Goal: Check status: Check status

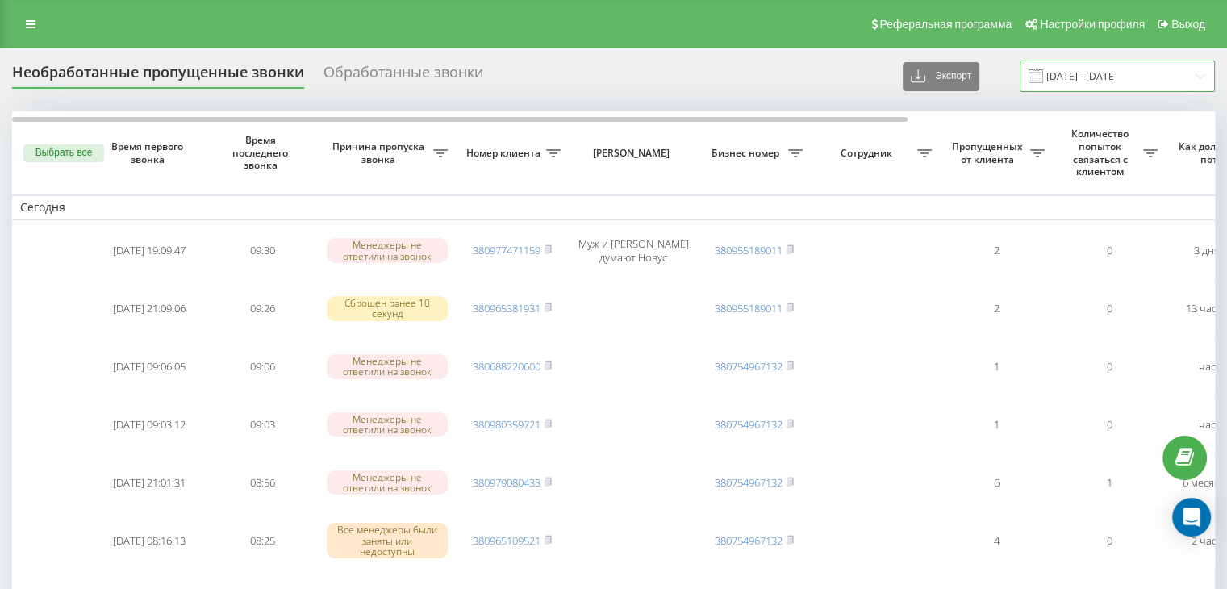
click at [1081, 76] on input "[DATE] - [DATE]" at bounding box center [1117, 75] width 195 height 31
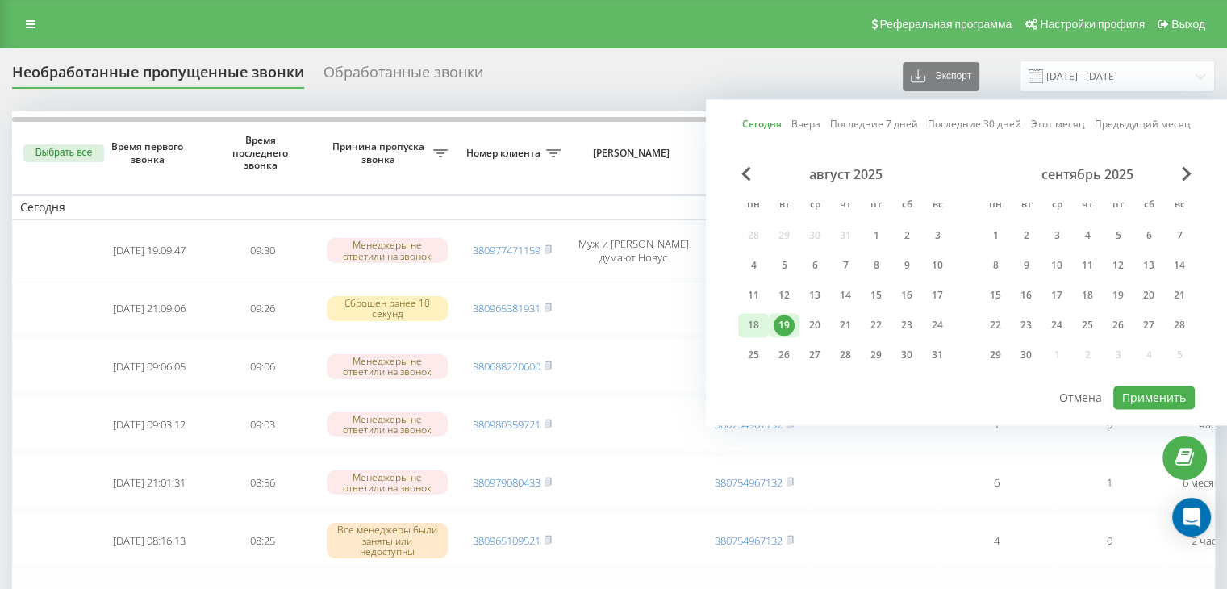
click at [758, 317] on div "18" at bounding box center [753, 325] width 21 height 21
click at [1162, 389] on button "Применить" at bounding box center [1153, 397] width 81 height 23
type input "[DATE] - [DATE]"
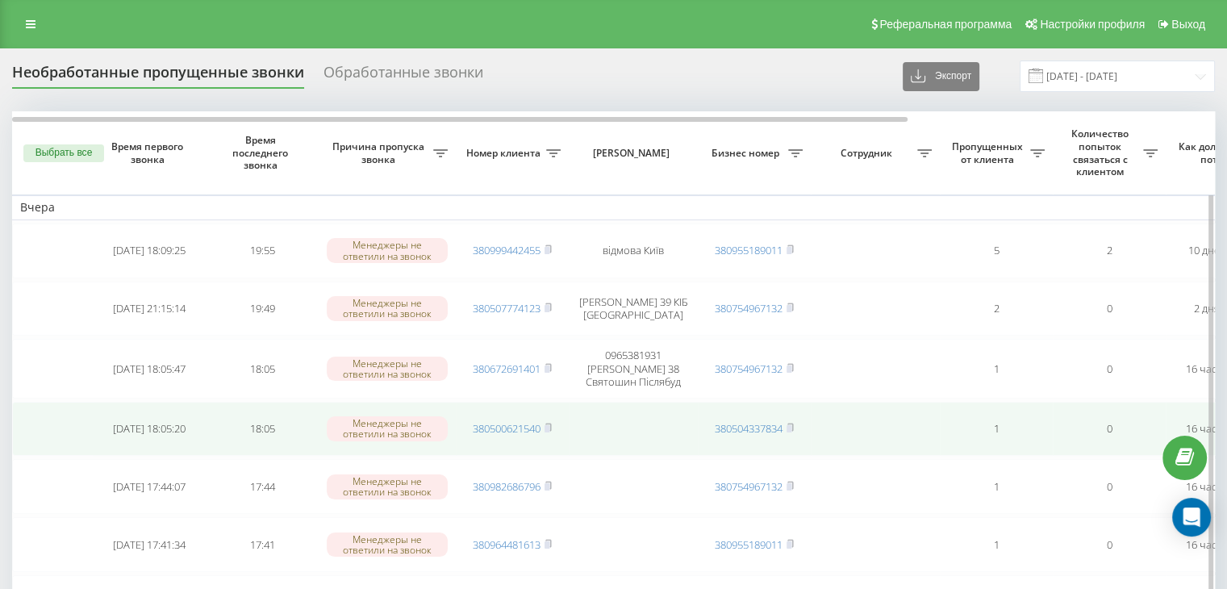
scroll to position [81, 0]
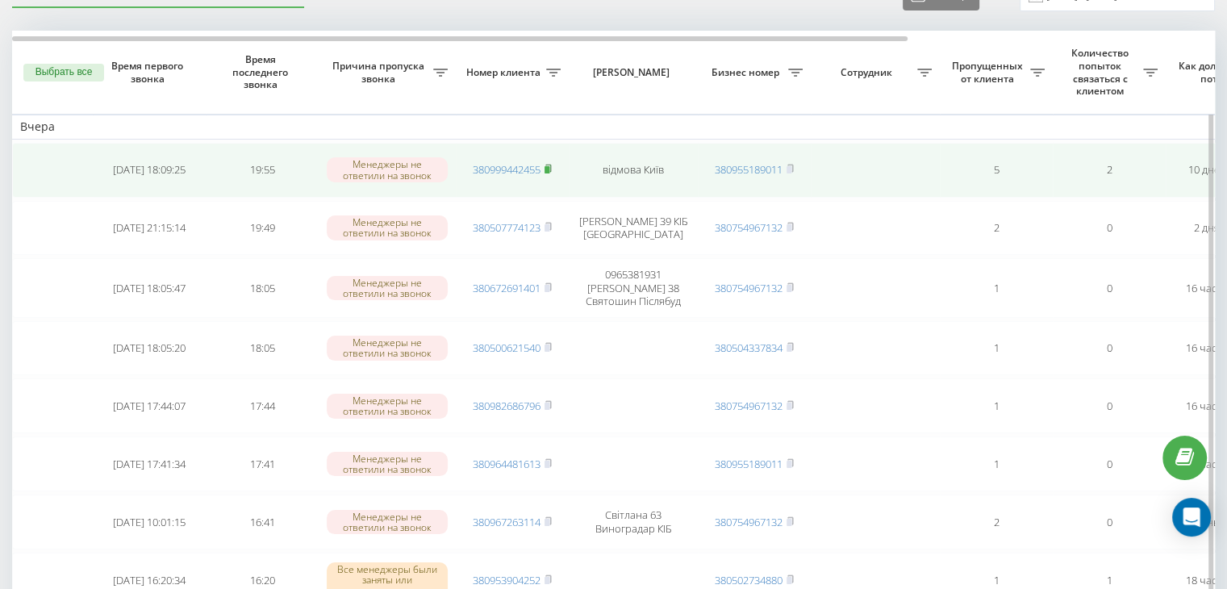
click at [549, 169] on rect at bounding box center [546, 169] width 5 height 7
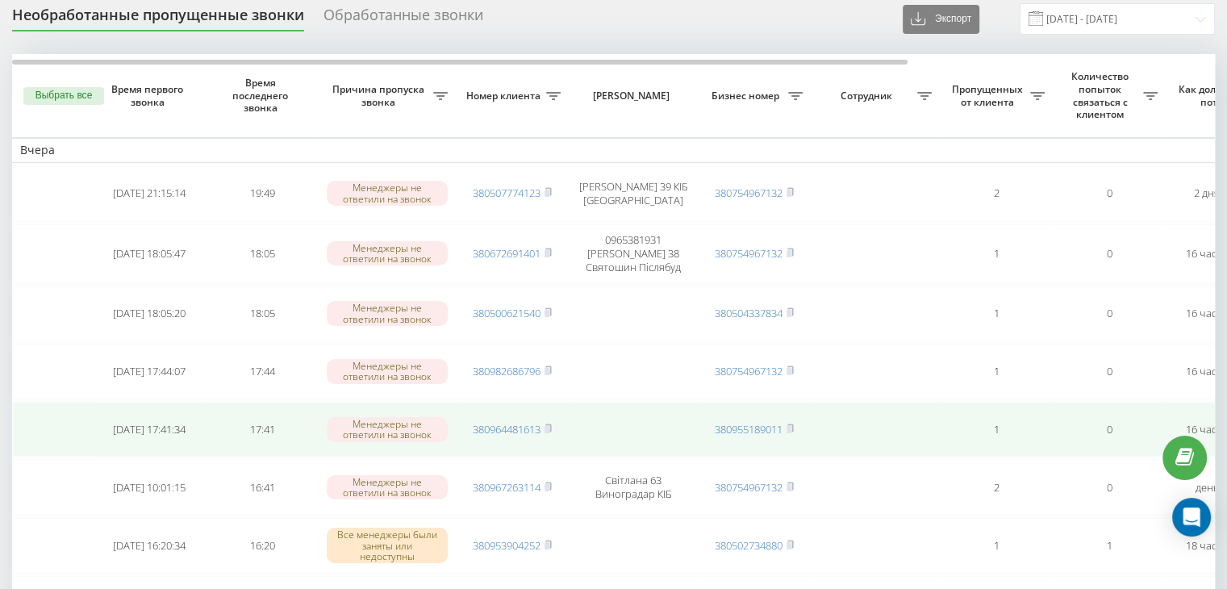
scroll to position [81, 0]
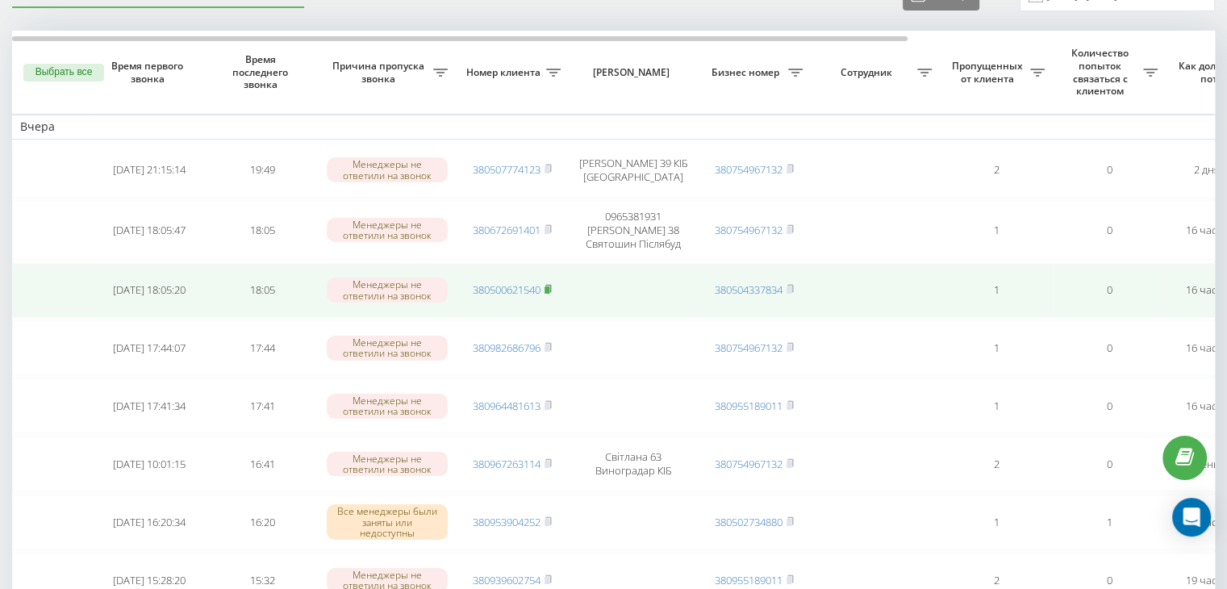
click at [548, 286] on rect at bounding box center [546, 289] width 5 height 7
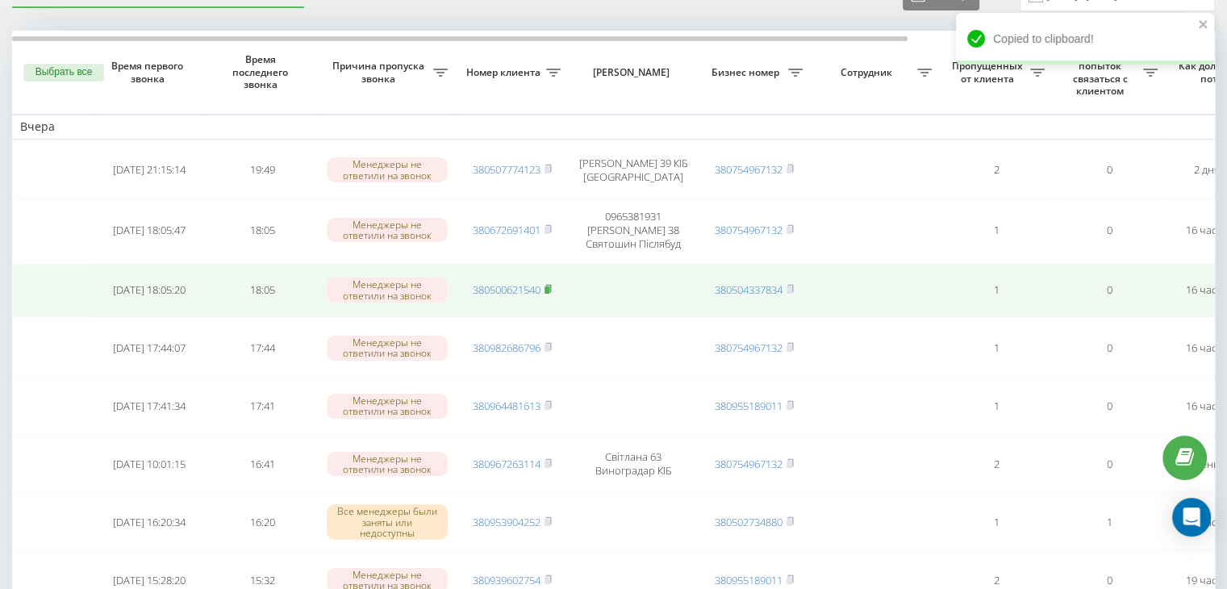
click at [548, 286] on rect at bounding box center [546, 289] width 5 height 7
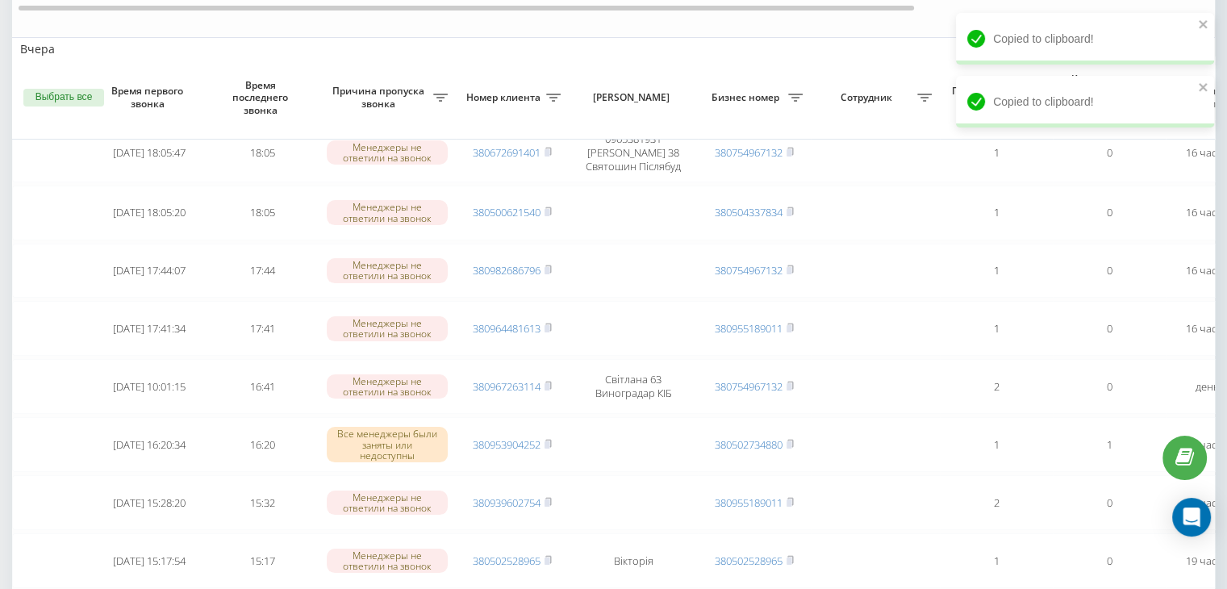
scroll to position [242, 0]
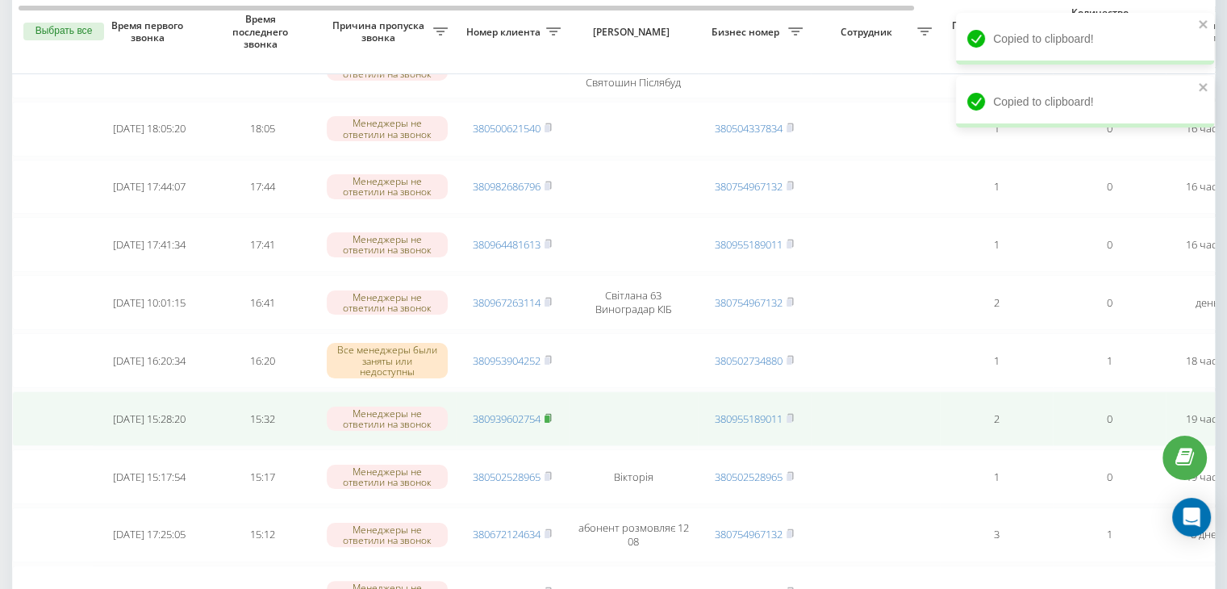
click at [549, 415] on rect at bounding box center [546, 418] width 5 height 7
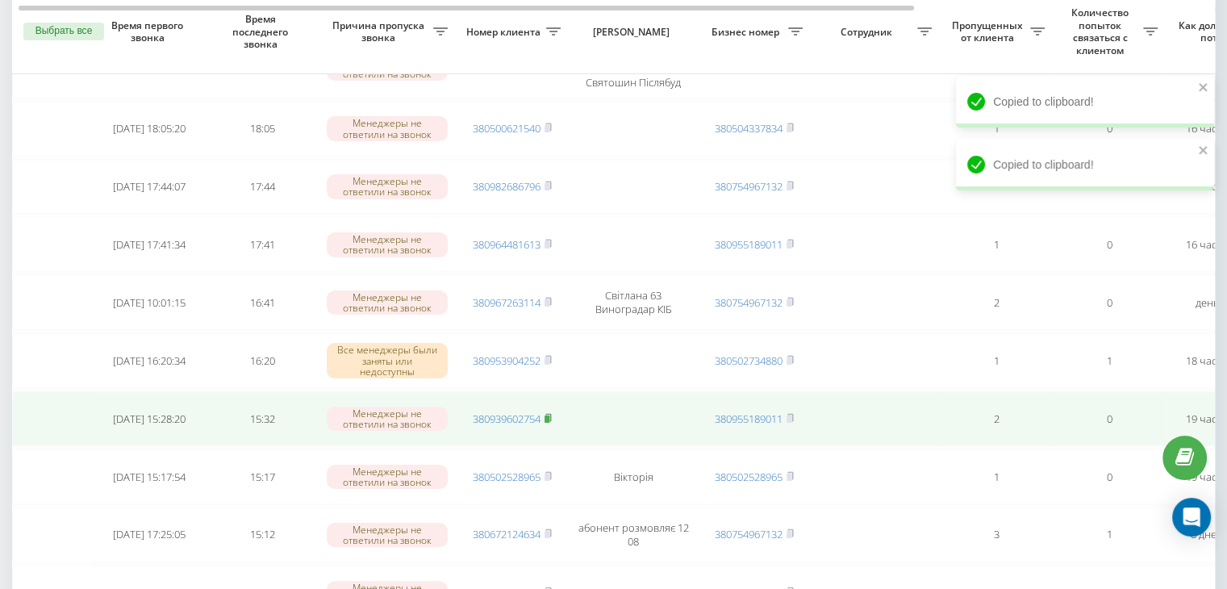
click at [549, 415] on rect at bounding box center [546, 418] width 5 height 7
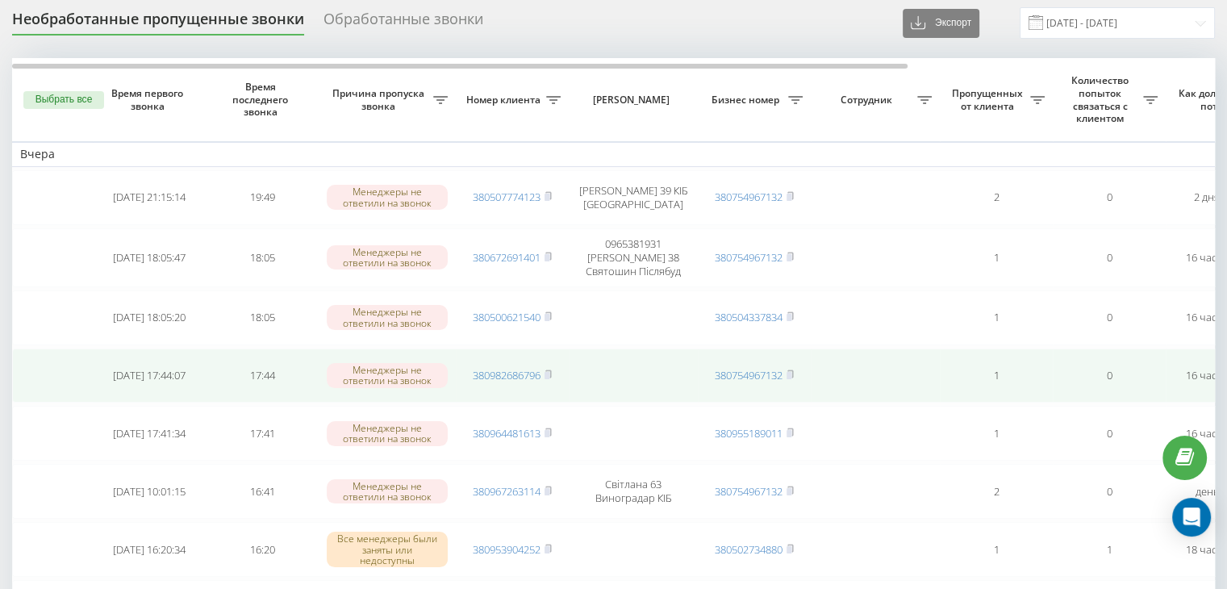
scroll to position [0, 0]
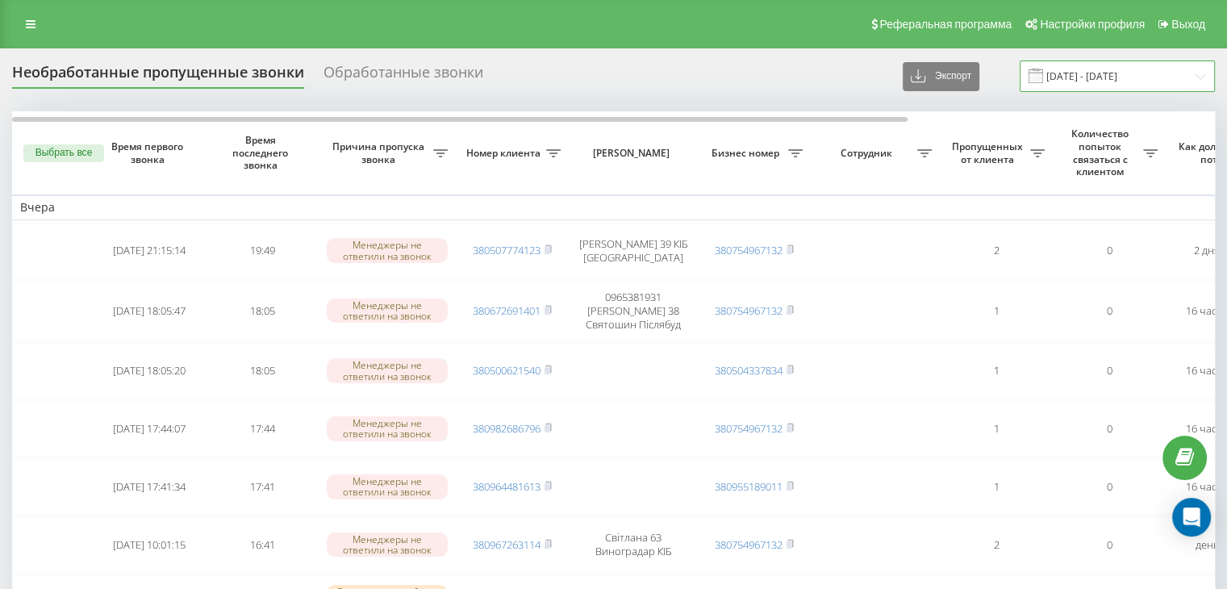
click at [1079, 77] on input "[DATE] - [DATE]" at bounding box center [1117, 75] width 195 height 31
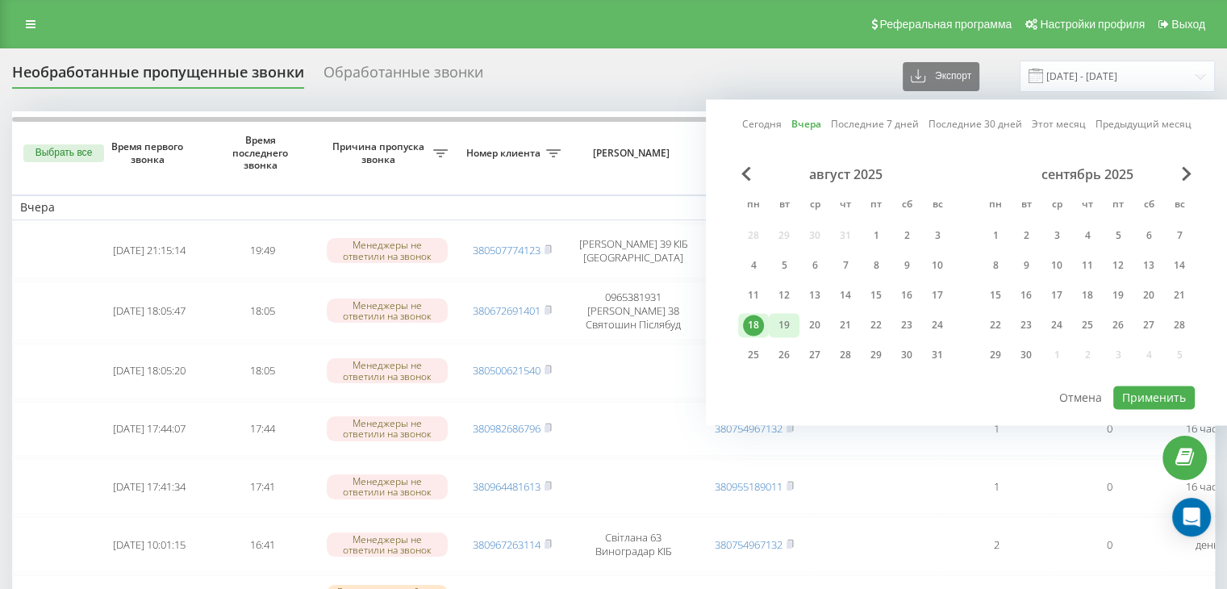
click at [794, 315] on div "19" at bounding box center [784, 325] width 21 height 21
click at [1141, 388] on button "Применить" at bounding box center [1153, 397] width 81 height 23
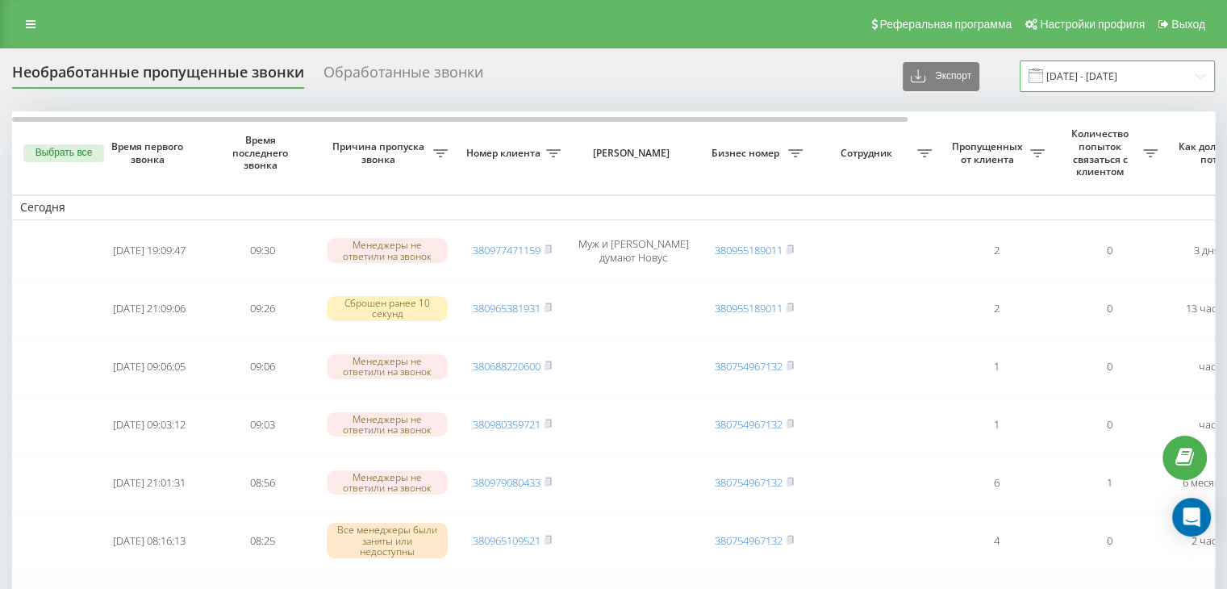
click at [1074, 86] on input "19.08.2025 - 19.08.2025" at bounding box center [1117, 75] width 195 height 31
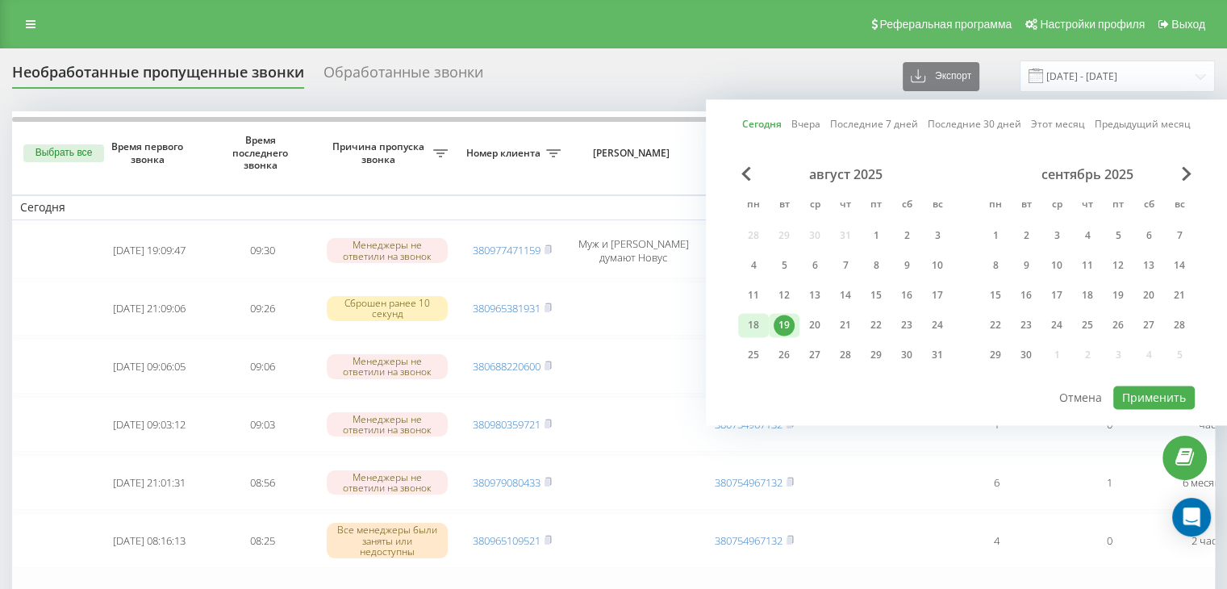
click at [751, 323] on div "18" at bounding box center [753, 325] width 21 height 21
click at [1151, 395] on button "Применить" at bounding box center [1153, 397] width 81 height 23
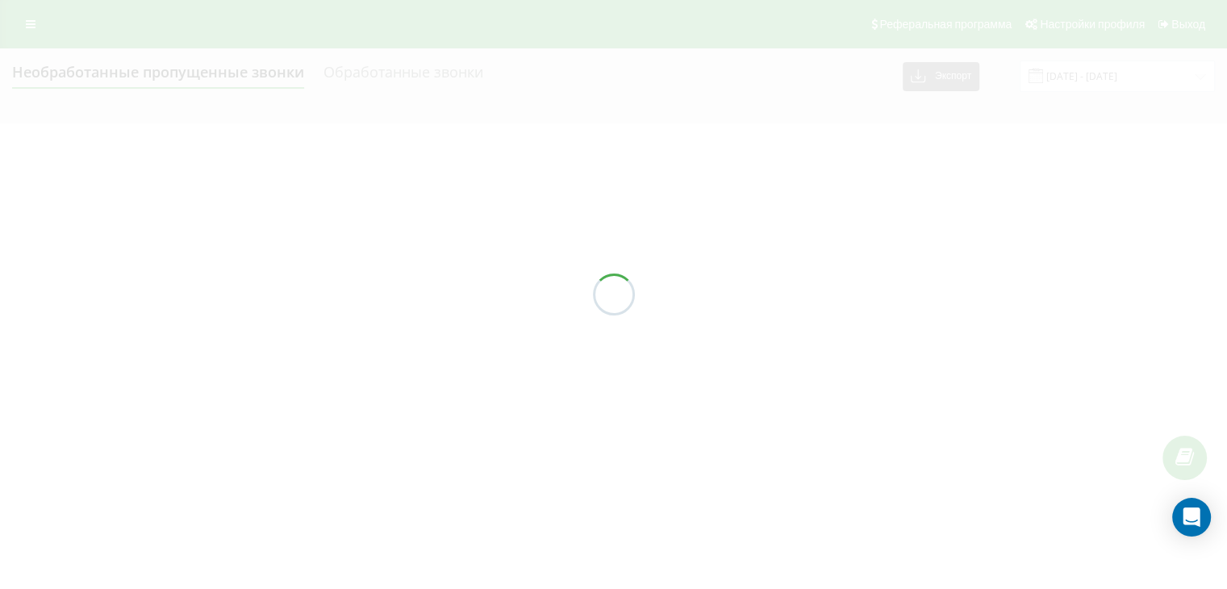
type input "18.08.2025 - 18.08.2025"
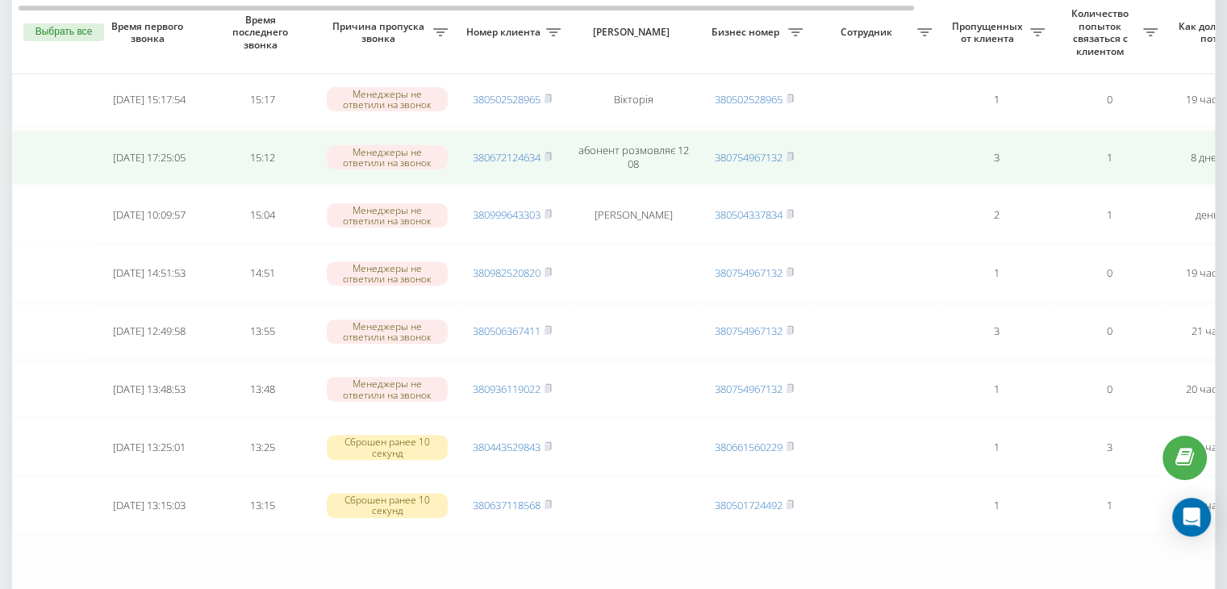
scroll to position [565, 0]
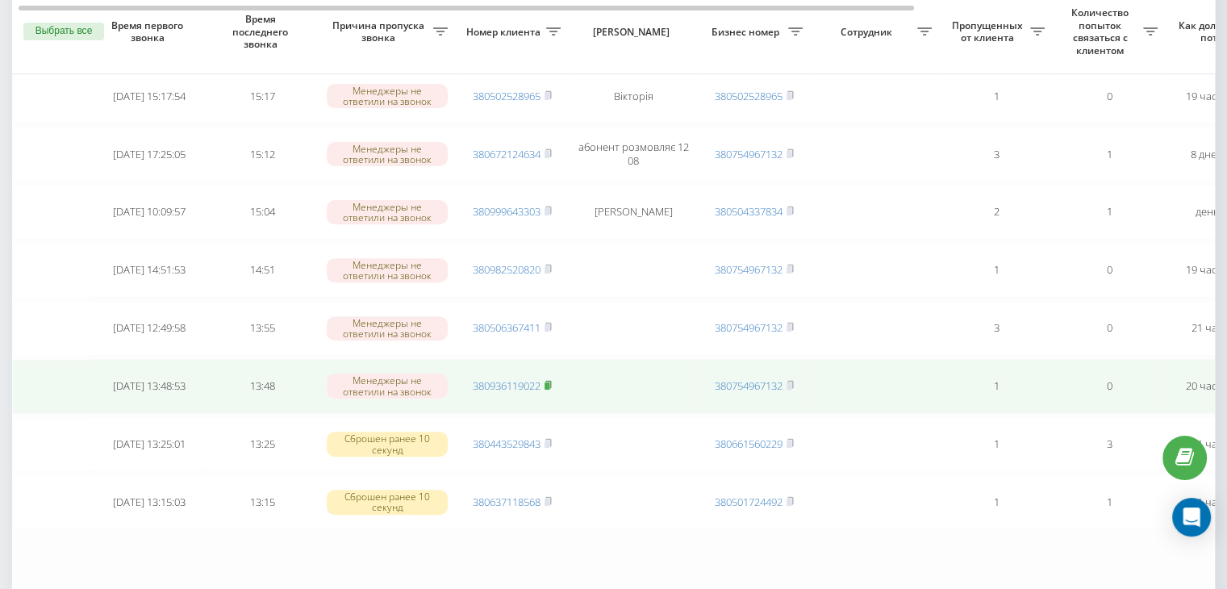
click at [552, 380] on icon at bounding box center [547, 385] width 7 height 10
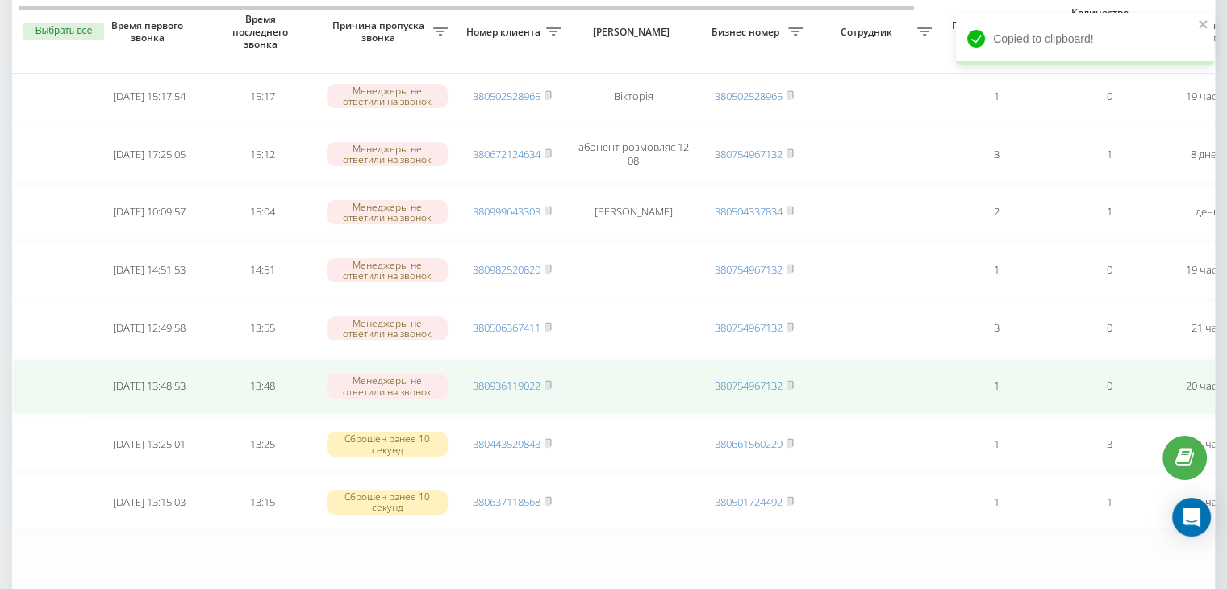
click at [554, 370] on td "380936119022" at bounding box center [512, 386] width 113 height 55
click at [551, 381] on icon at bounding box center [548, 384] width 6 height 7
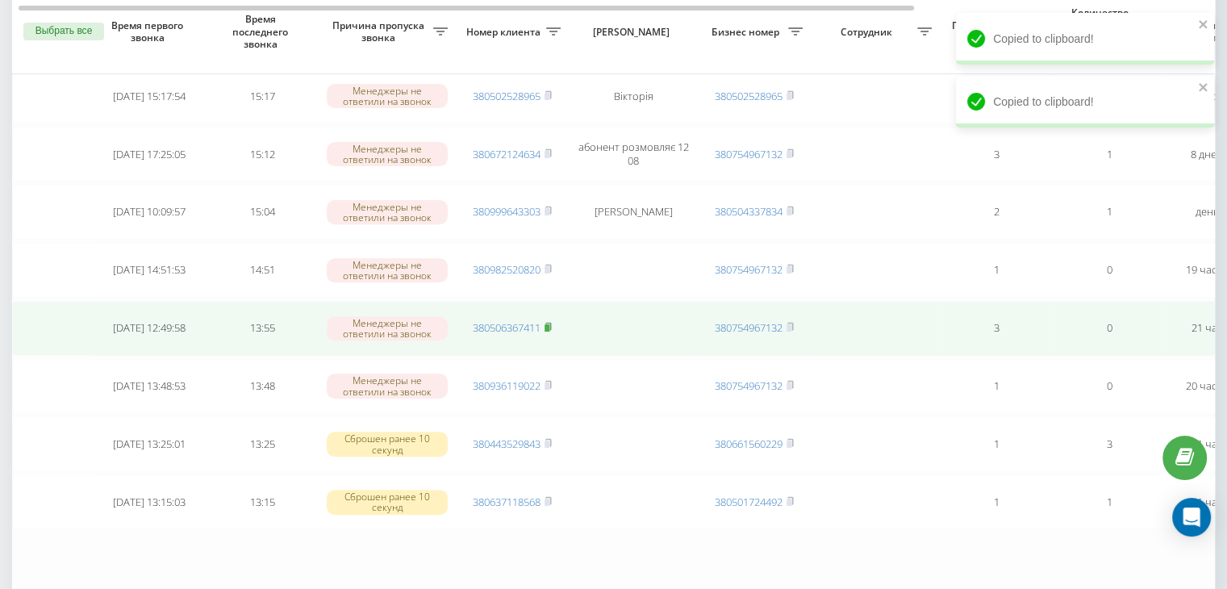
click at [552, 322] on icon at bounding box center [547, 327] width 7 height 10
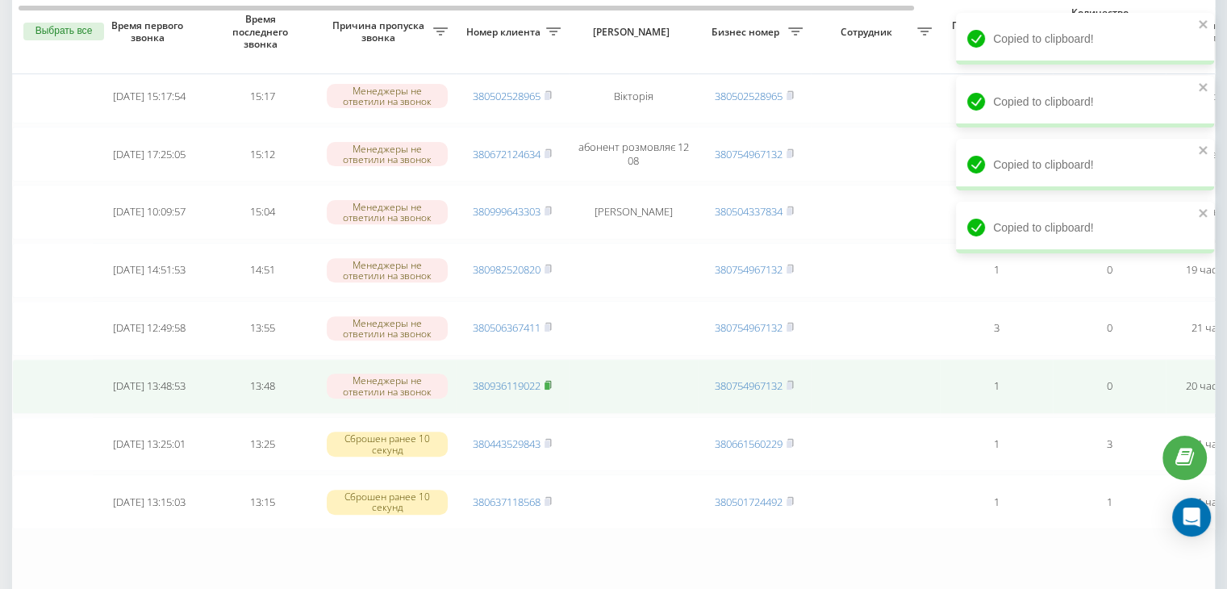
click at [549, 382] on rect at bounding box center [546, 385] width 5 height 7
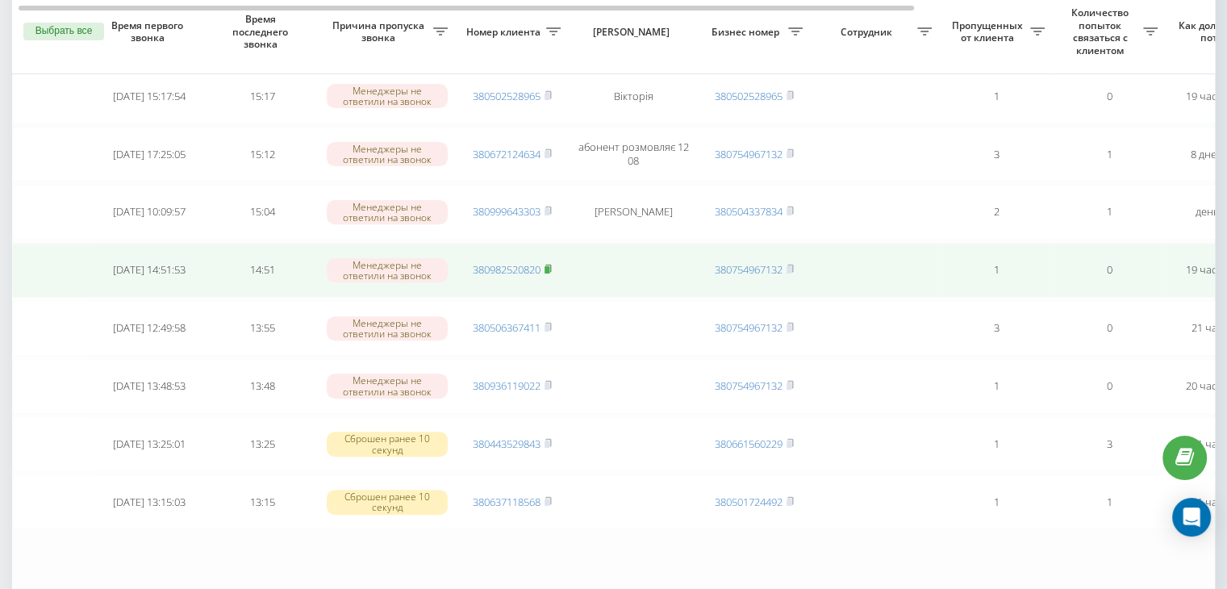
click at [550, 265] on icon at bounding box center [548, 268] width 6 height 7
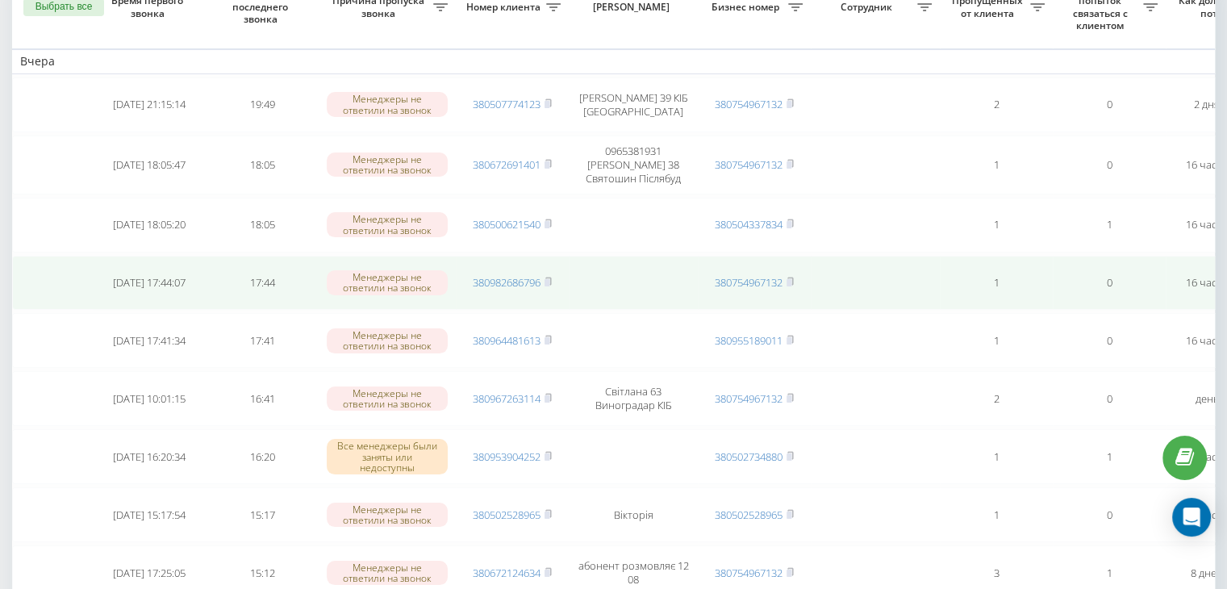
scroll to position [242, 0]
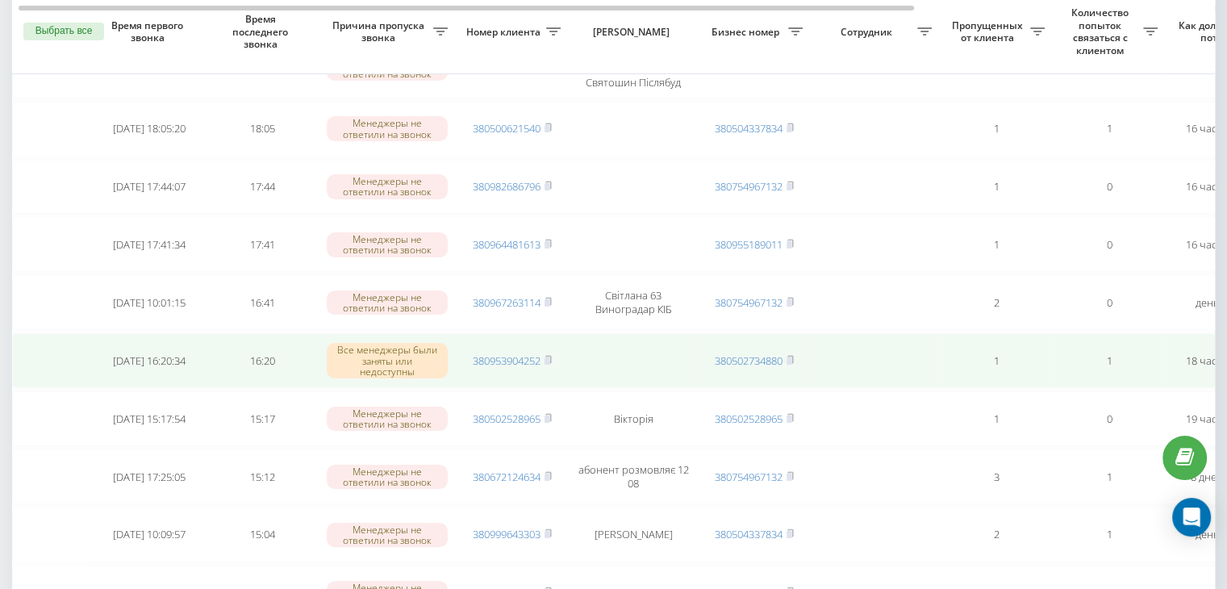
click at [554, 349] on td "380953904252" at bounding box center [512, 360] width 113 height 55
click at [551, 356] on icon at bounding box center [548, 359] width 6 height 7
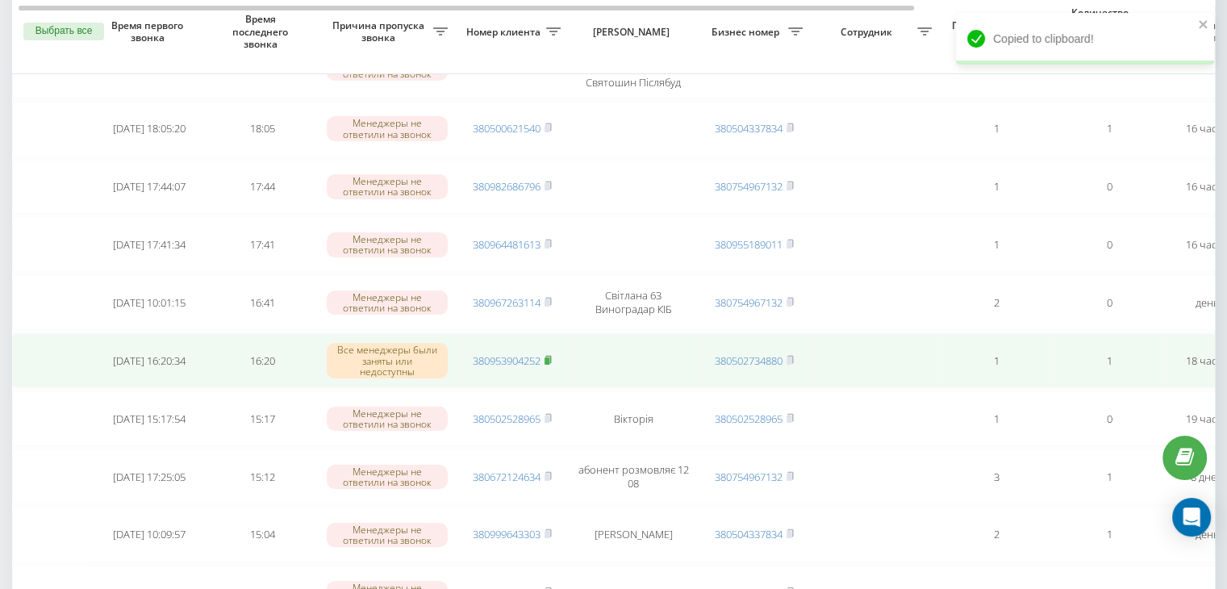
click at [551, 356] on icon at bounding box center [548, 359] width 6 height 7
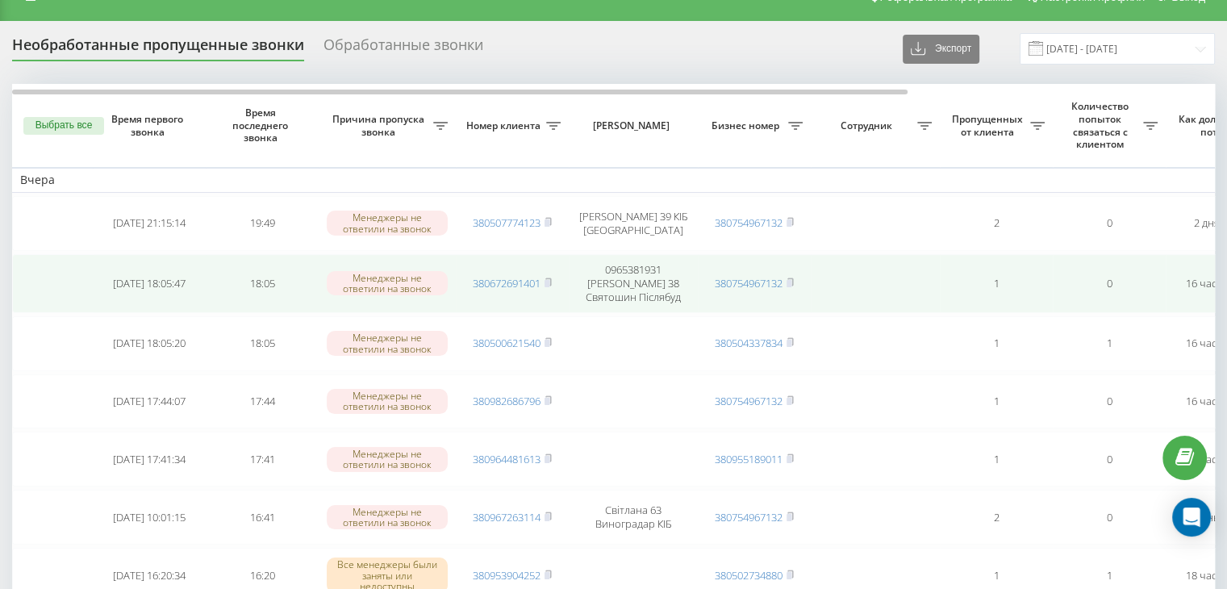
scroll to position [0, 0]
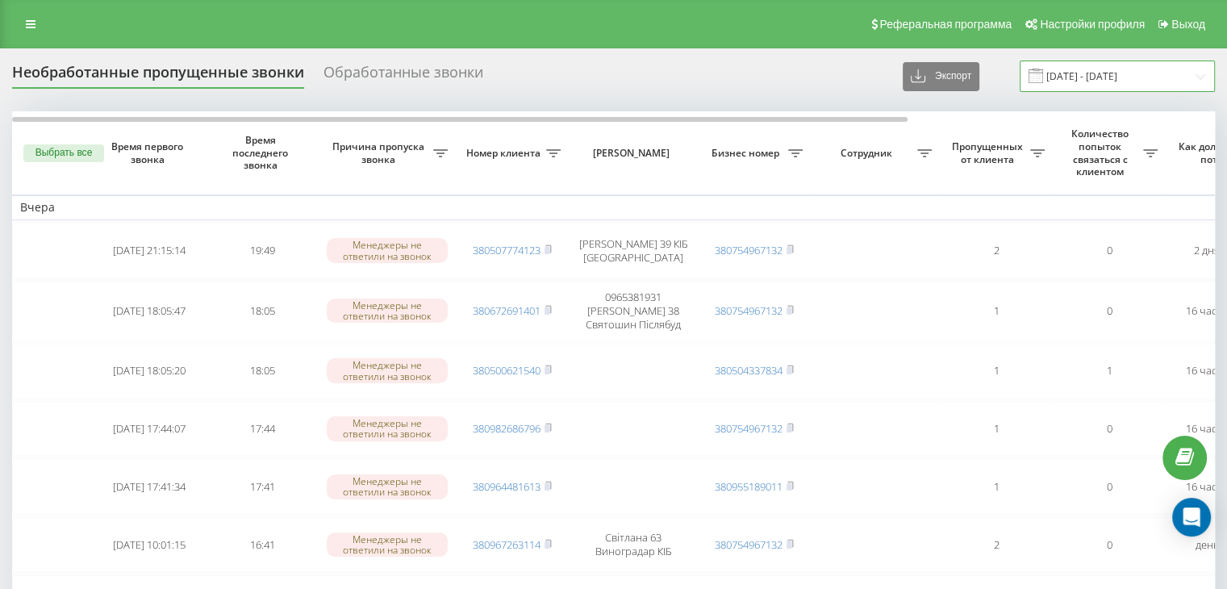
click at [1060, 81] on input "[DATE] - [DATE]" at bounding box center [1117, 75] width 195 height 31
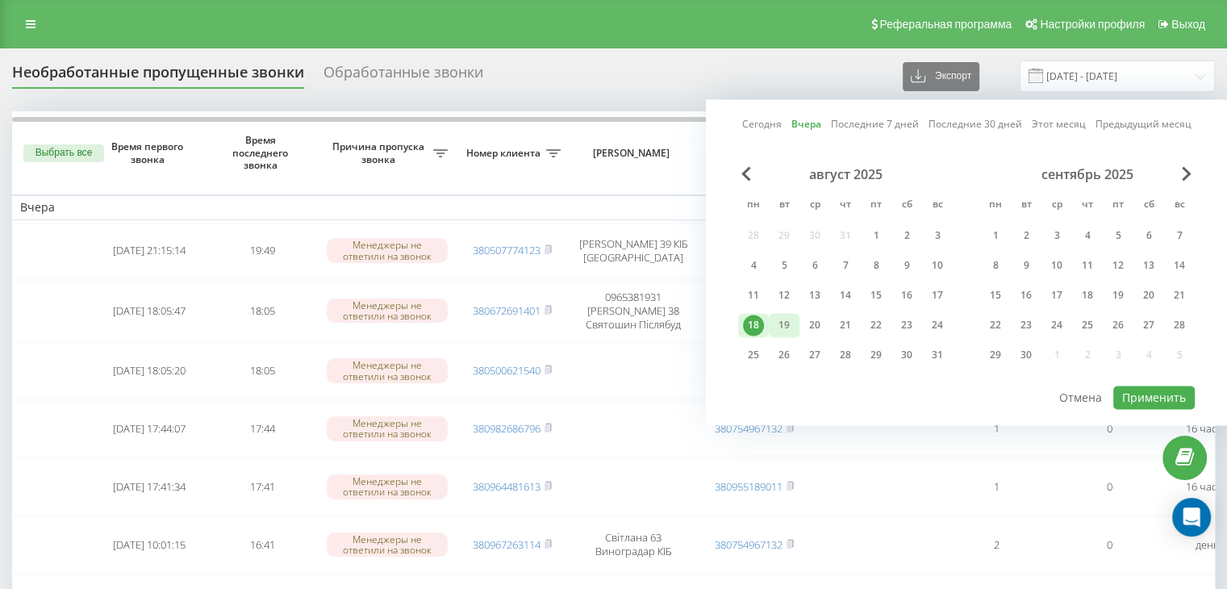
click at [781, 320] on div "19" at bounding box center [784, 325] width 21 height 21
click at [1123, 387] on button "Применить" at bounding box center [1153, 397] width 81 height 23
type input "19.08.2025 - 19.08.2025"
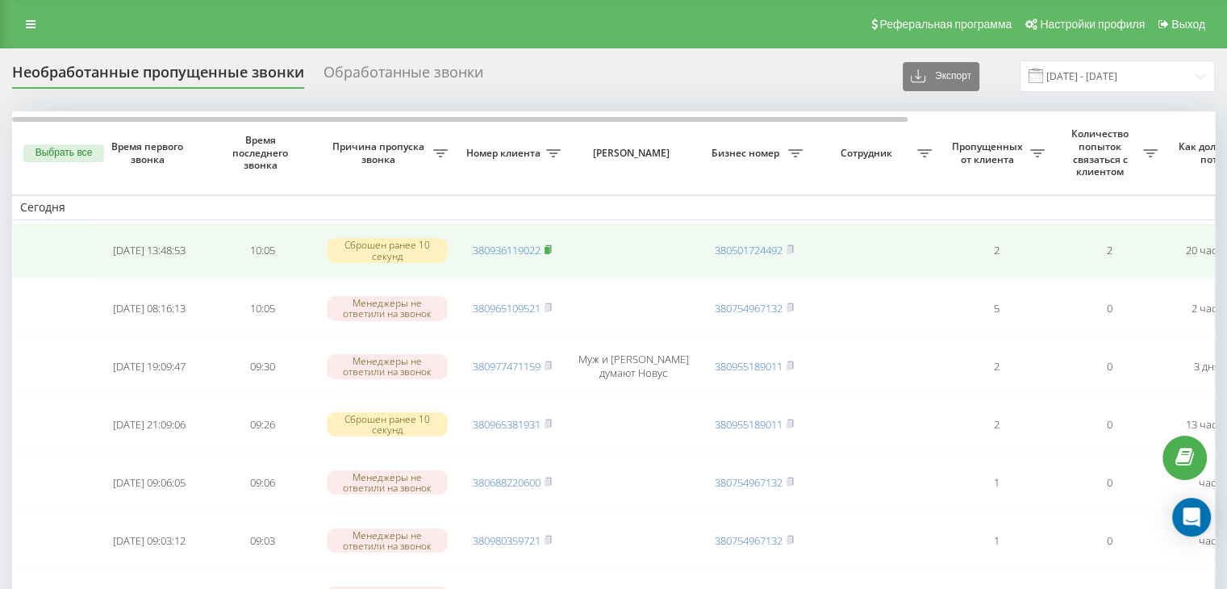
click at [549, 248] on rect at bounding box center [546, 250] width 5 height 7
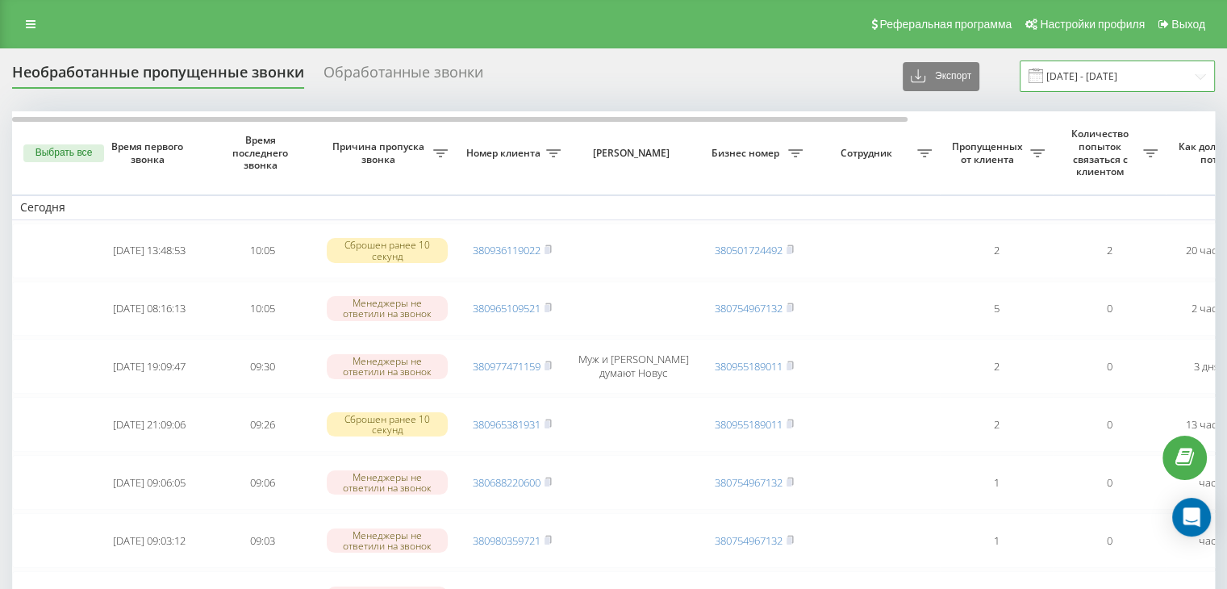
click at [1133, 76] on input "[DATE] - [DATE]" at bounding box center [1117, 75] width 195 height 31
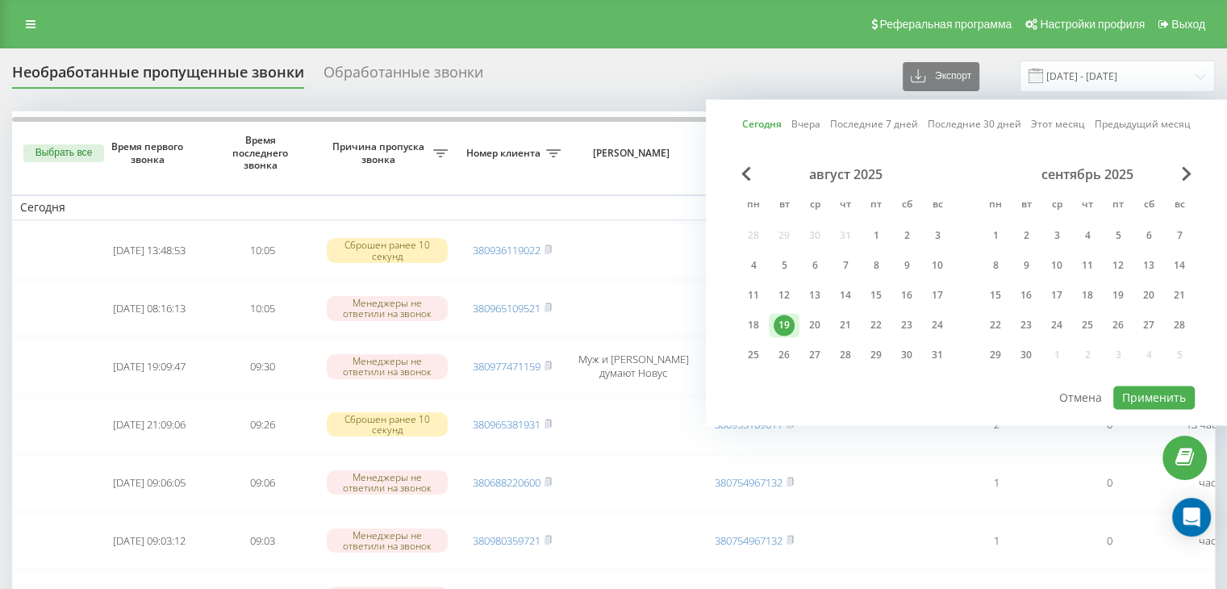
click at [735, 318] on div "Сегодня Вчера Последние 7 дней Последние 30 дней Этот месяц Предыдущий месяц ав…" at bounding box center [966, 262] width 521 height 326
click at [745, 322] on div "18" at bounding box center [753, 325] width 21 height 21
click at [1126, 375] on div "август 2025 пн вт ср чт пт сб вс 28 29 30 31 1 2 3 4 5 6 7 8 9 10 11 12 13 14 1…" at bounding box center [966, 275] width 457 height 218
click at [1134, 407] on div "Сегодня Вчера Последние 7 дней Последние 30 дней Этот месяц Предыдущий месяц ав…" at bounding box center [966, 262] width 521 height 326
click at [1133, 397] on button "Применить" at bounding box center [1153, 397] width 81 height 23
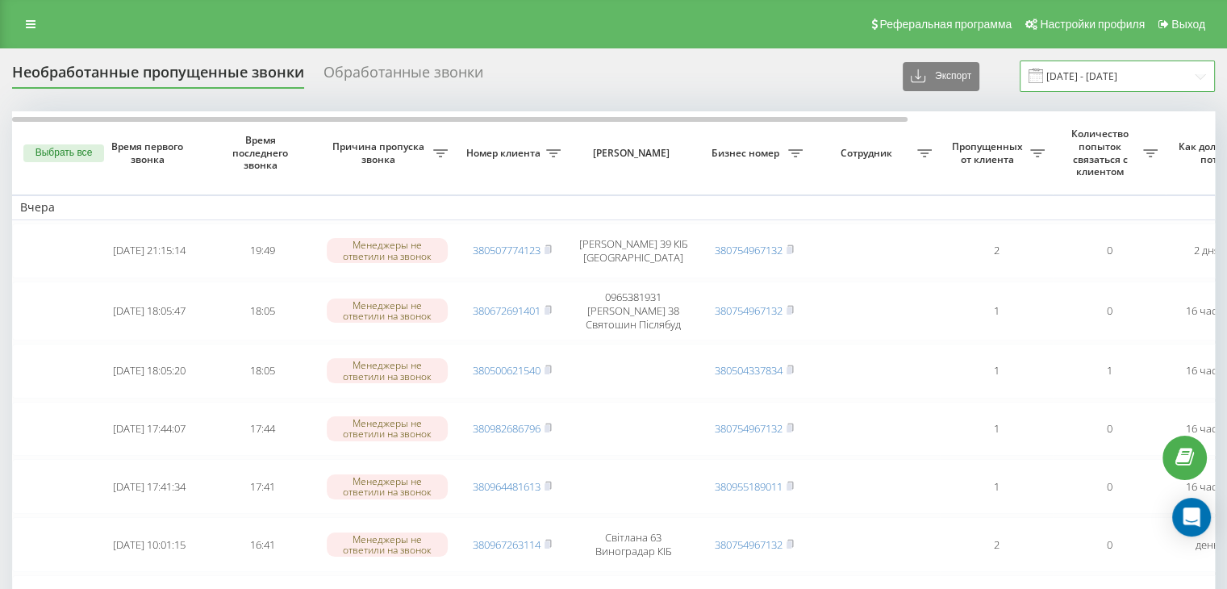
click at [1062, 84] on input "[DATE] - [DATE]" at bounding box center [1117, 75] width 195 height 31
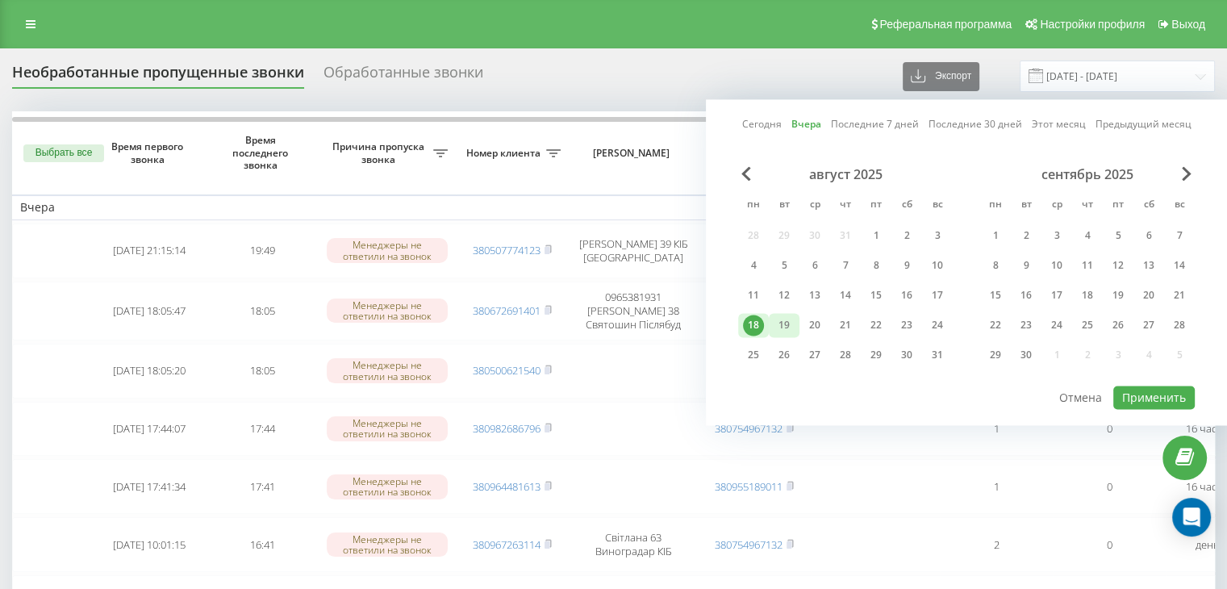
click at [774, 322] on div "19" at bounding box center [784, 325] width 21 height 21
click at [1149, 390] on button "Применить" at bounding box center [1153, 397] width 81 height 23
type input "[DATE] - [DATE]"
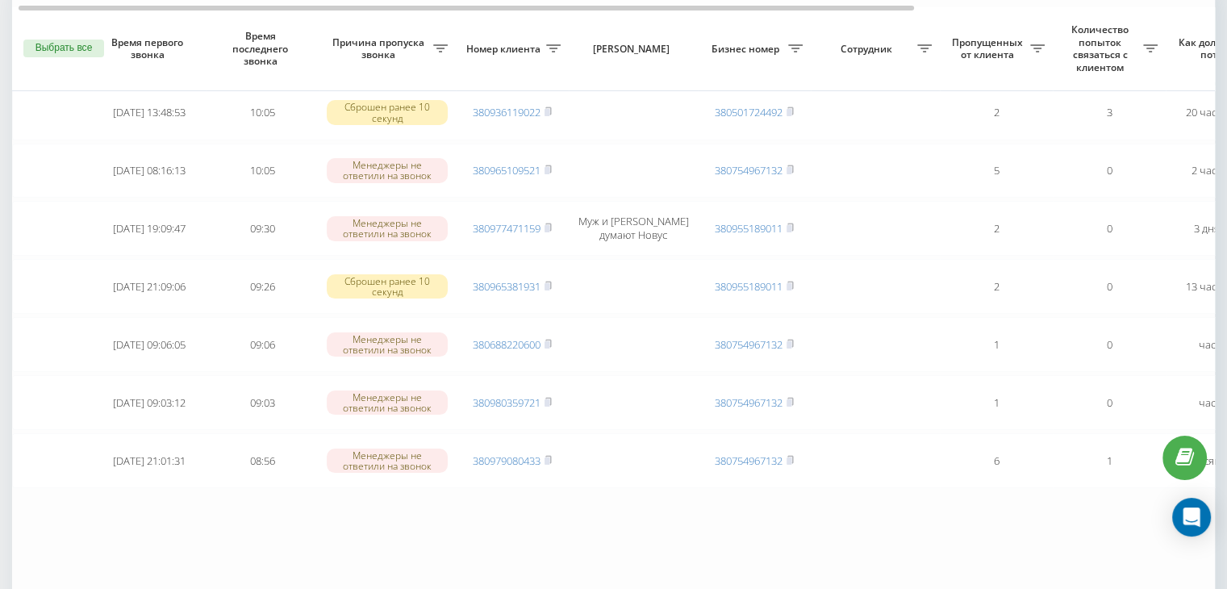
scroll to position [161, 0]
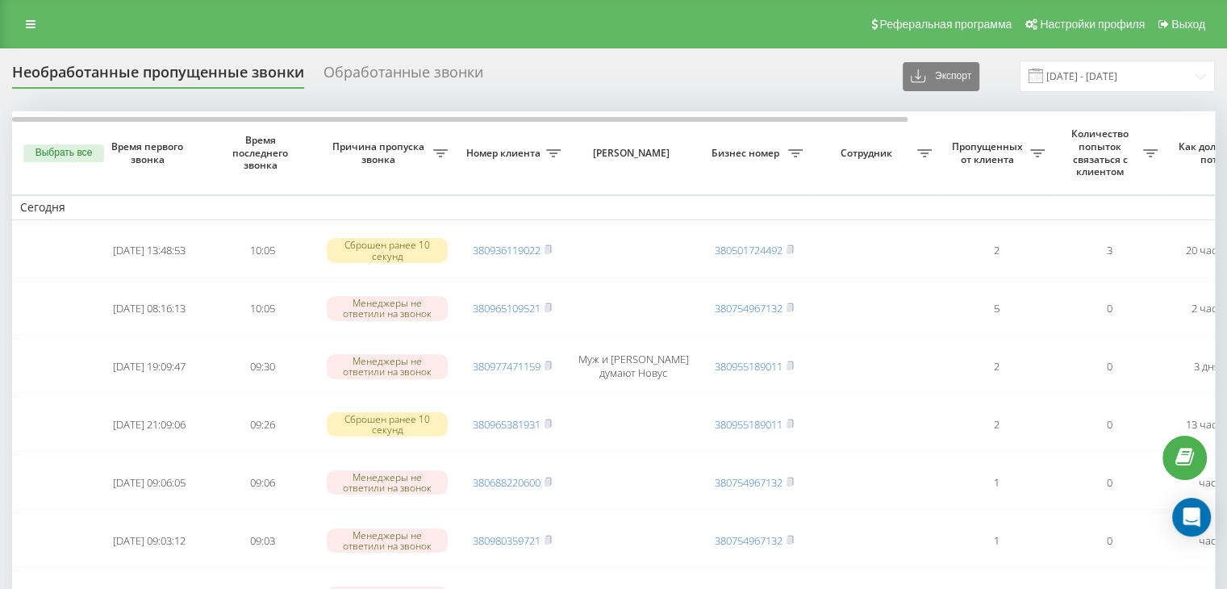
click at [1153, 57] on div "Необработанные пропущенные звонки Обработанные звонки Экспорт .csv .xlsx [DATE]…" at bounding box center [613, 464] width 1227 height 833
click at [1141, 67] on input "[DATE] - [DATE]" at bounding box center [1117, 75] width 195 height 31
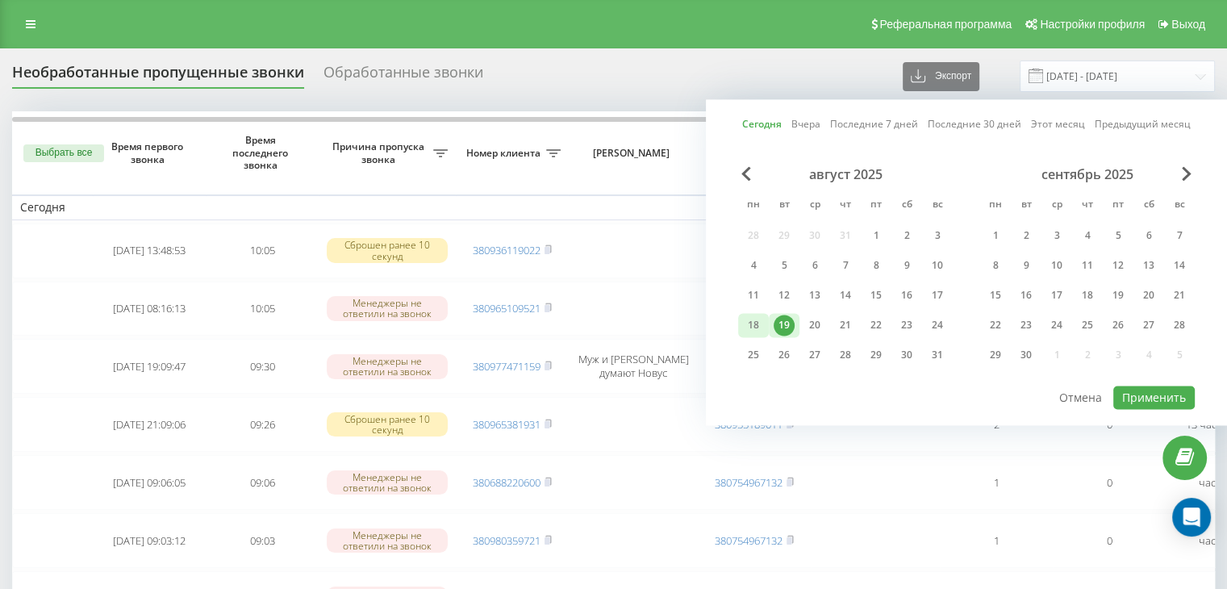
click at [757, 320] on div "18" at bounding box center [753, 325] width 21 height 21
click at [1121, 391] on button "Применить" at bounding box center [1153, 397] width 81 height 23
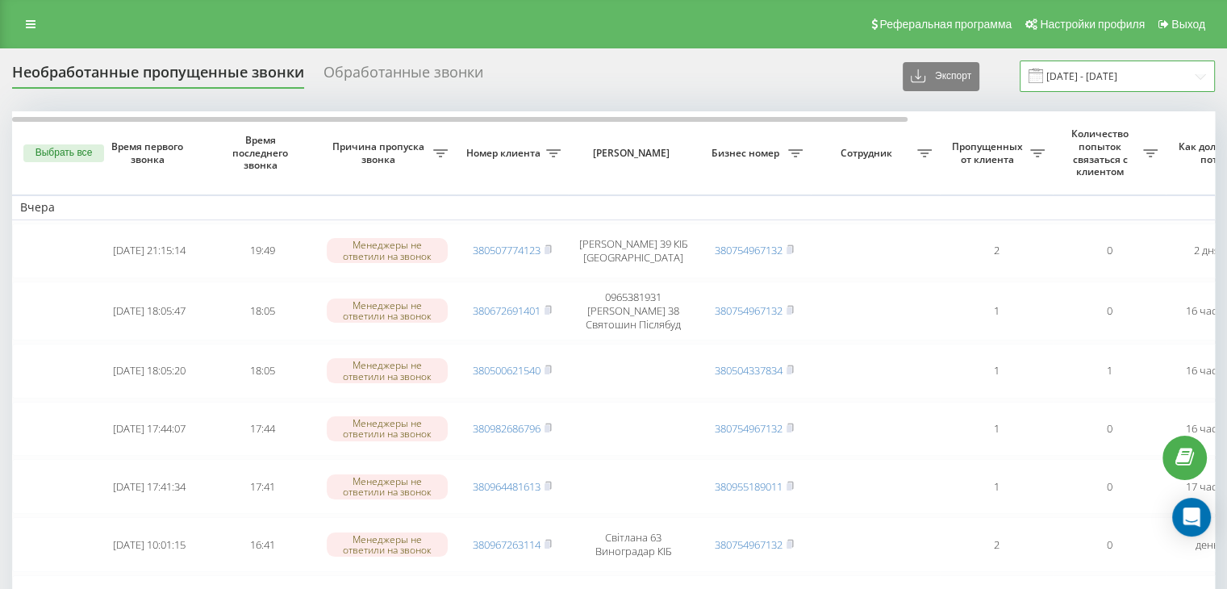
click at [1125, 80] on input "[DATE] - [DATE]" at bounding box center [1117, 75] width 195 height 31
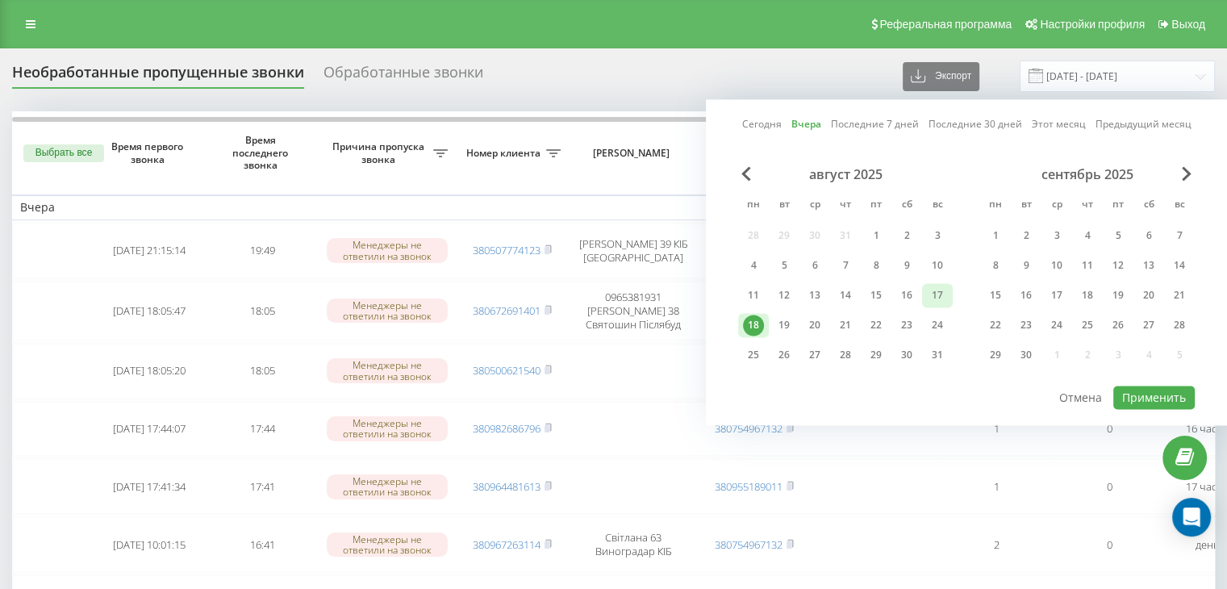
click at [935, 300] on div "17" at bounding box center [937, 295] width 21 height 21
click at [1142, 394] on button "Применить" at bounding box center [1153, 397] width 81 height 23
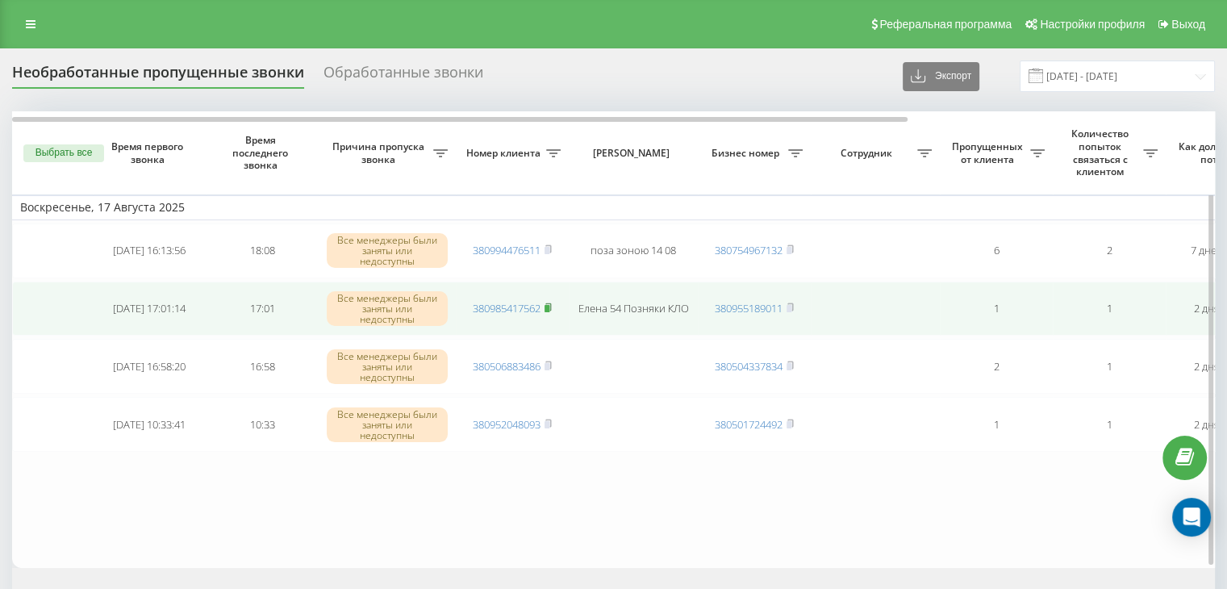
click at [549, 307] on rect at bounding box center [546, 308] width 5 height 7
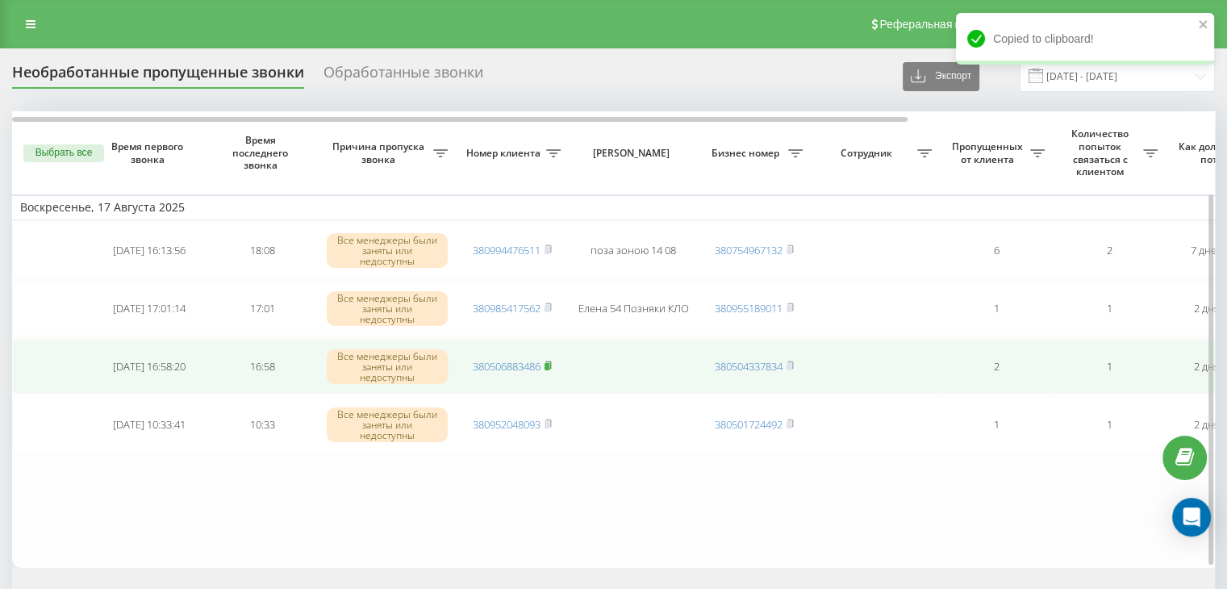
click at [549, 365] on rect at bounding box center [546, 366] width 5 height 7
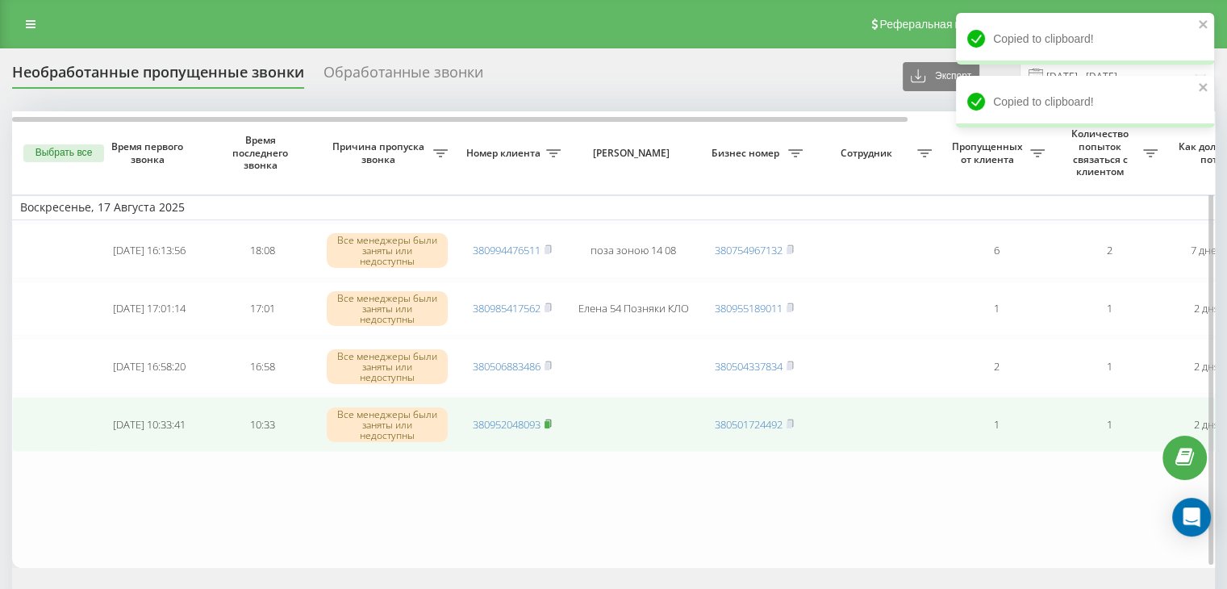
click at [551, 422] on icon at bounding box center [548, 422] width 6 height 7
drag, startPoint x: 896, startPoint y: 501, endPoint x: 937, endPoint y: 408, distance: 101.2
click at [896, 501] on table "Воскресенье, 17 Августа 2025 [DATE] 16:13:56 18:08 Все менеджеры были заняты ил…" at bounding box center [818, 339] width 1613 height 457
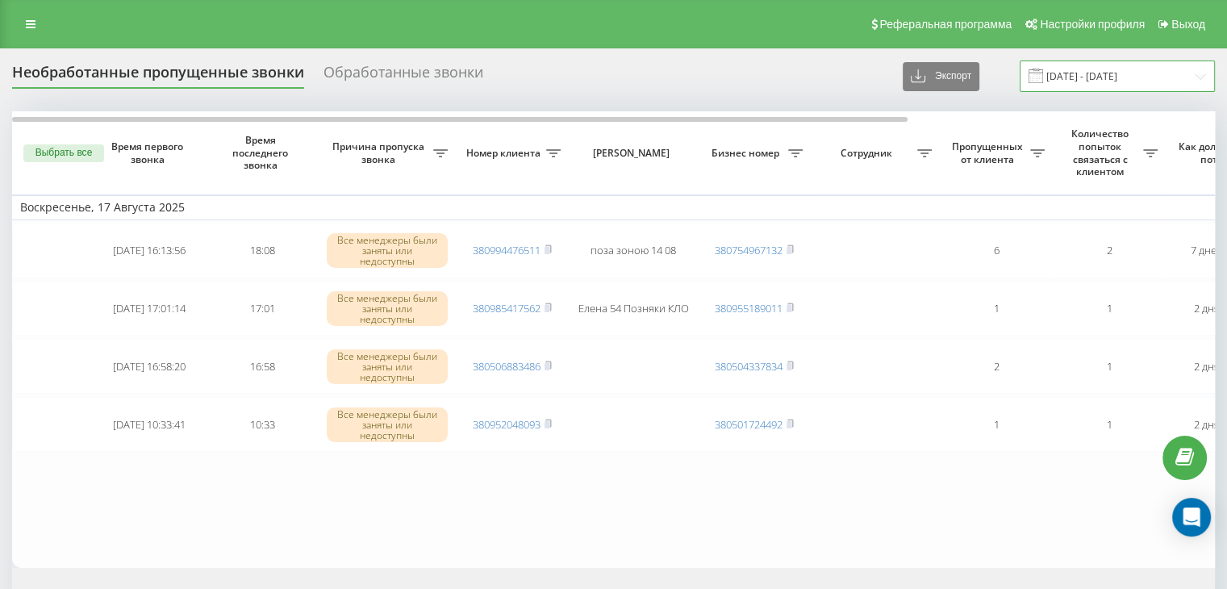
click at [1065, 73] on input "[DATE] - [DATE]" at bounding box center [1117, 75] width 195 height 31
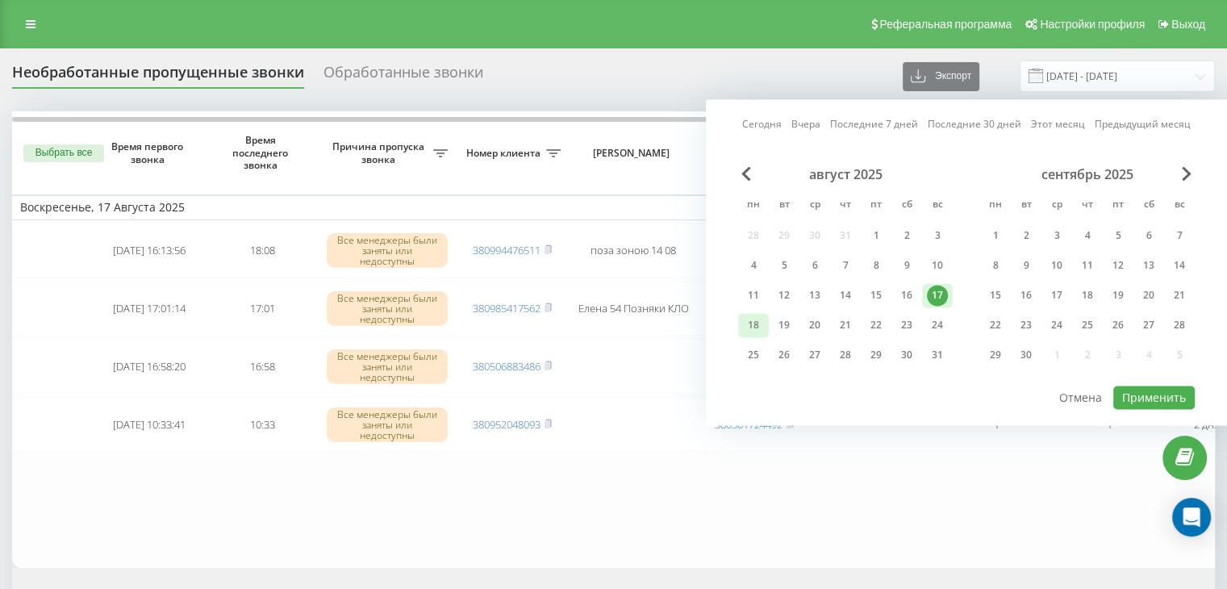
click at [765, 315] on div "18" at bounding box center [753, 325] width 31 height 24
click at [1147, 398] on button "Применить" at bounding box center [1153, 397] width 81 height 23
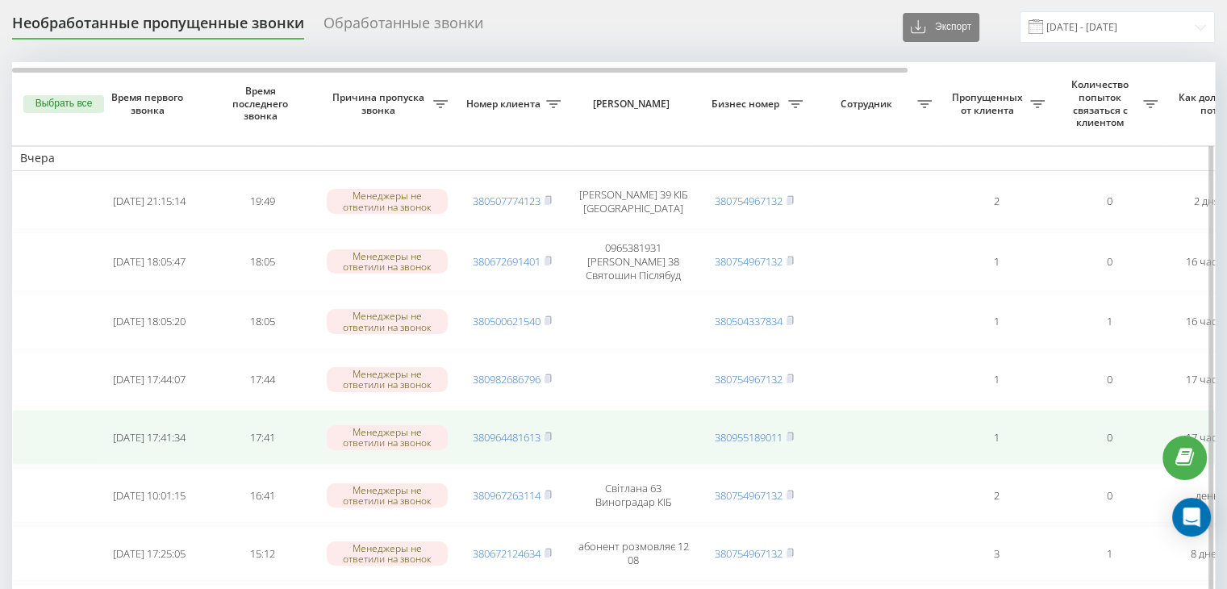
scroll to position [13, 0]
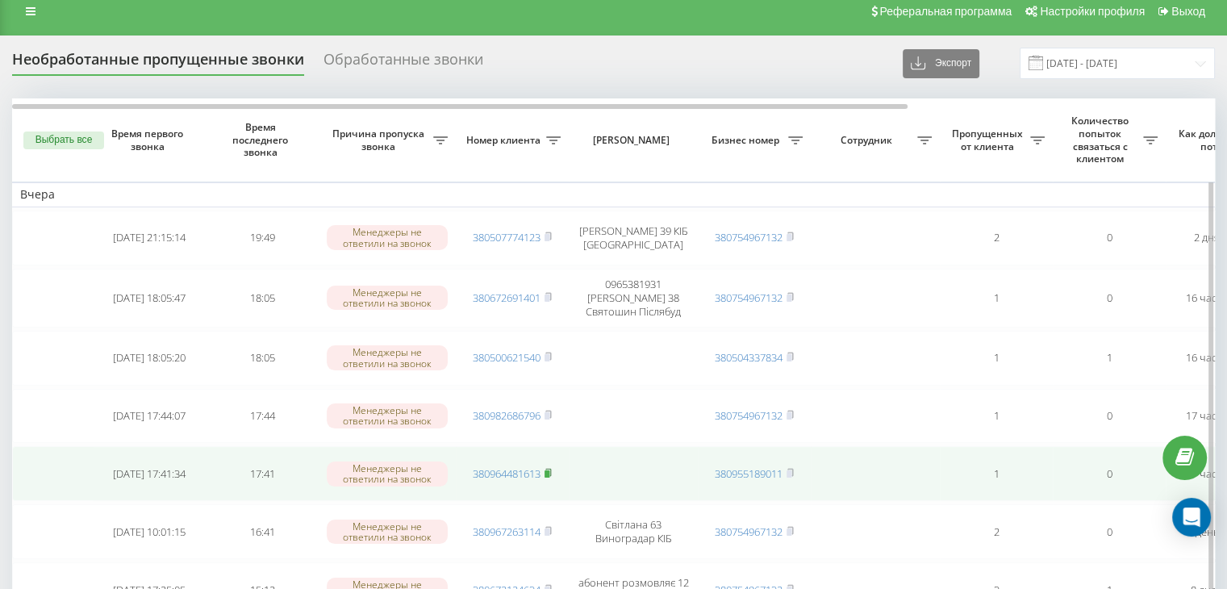
click at [552, 468] on icon at bounding box center [547, 473] width 7 height 10
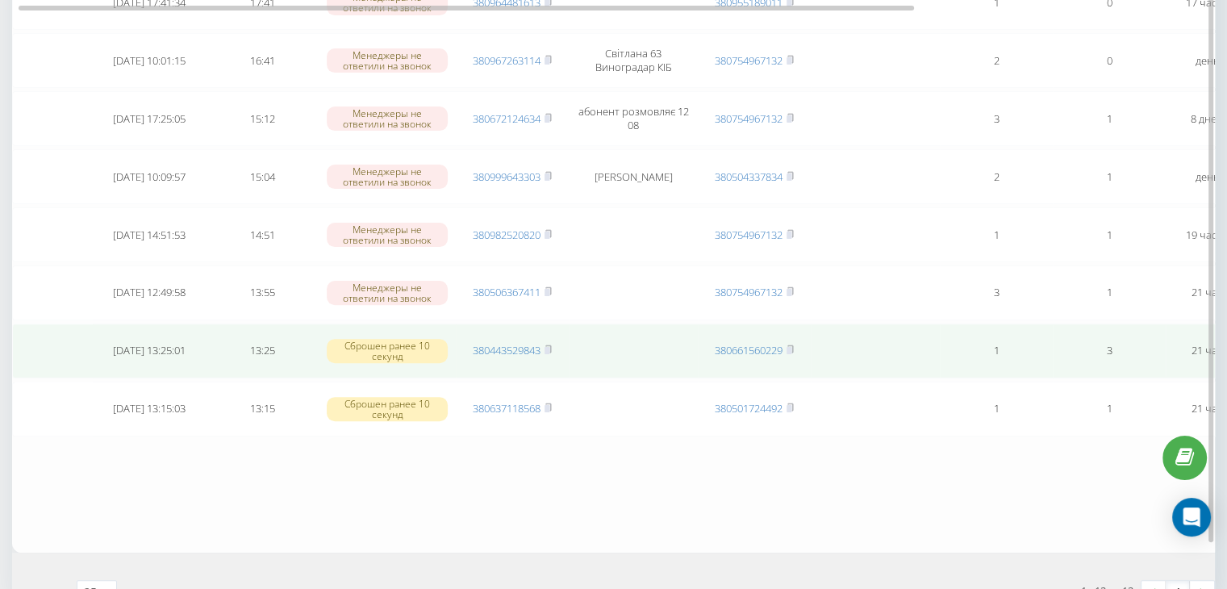
scroll to position [0, 0]
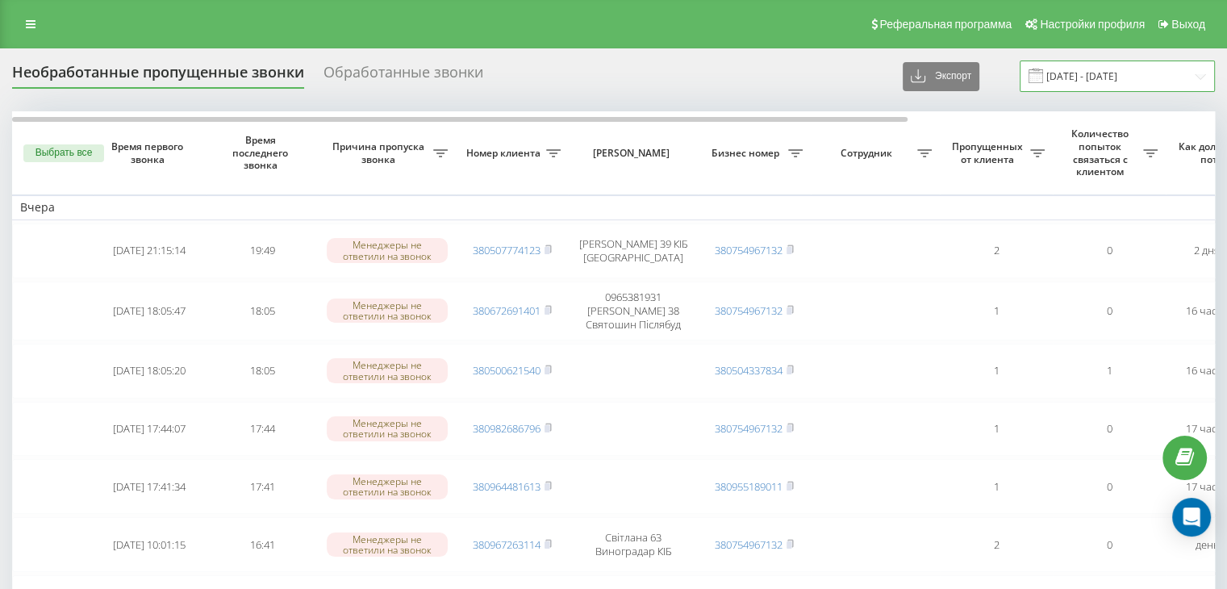
click at [1116, 91] on input "[DATE] - [DATE]" at bounding box center [1117, 75] width 195 height 31
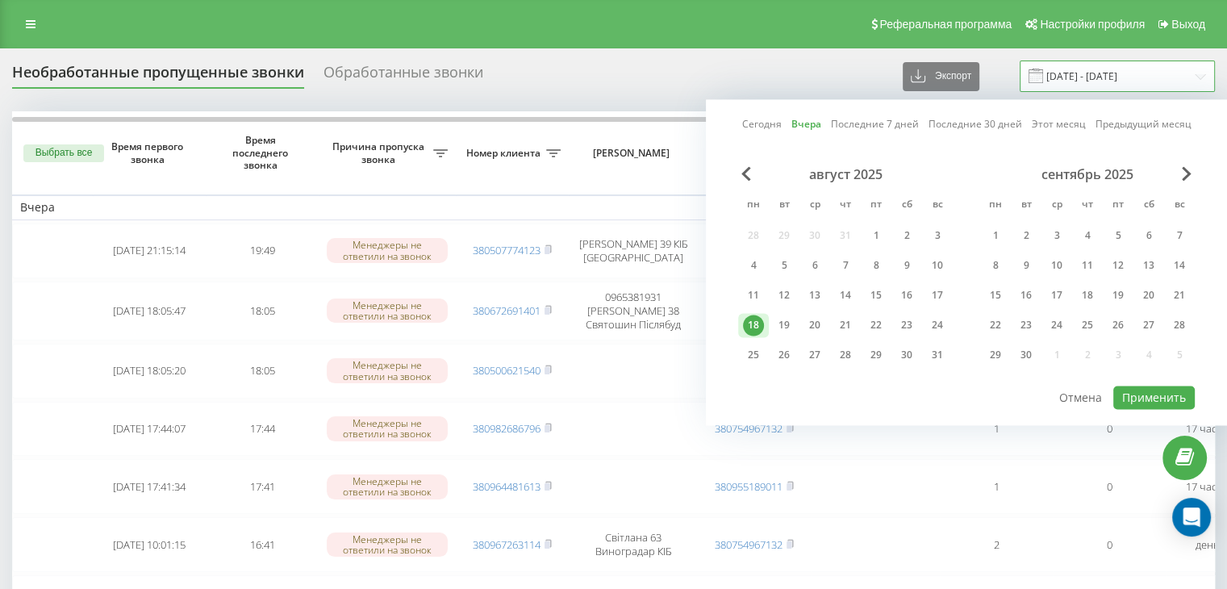
click at [1114, 80] on input "[DATE] - [DATE]" at bounding box center [1117, 75] width 195 height 31
click at [876, 294] on div "15" at bounding box center [876, 295] width 21 height 21
click at [1134, 398] on button "Применить" at bounding box center [1153, 397] width 81 height 23
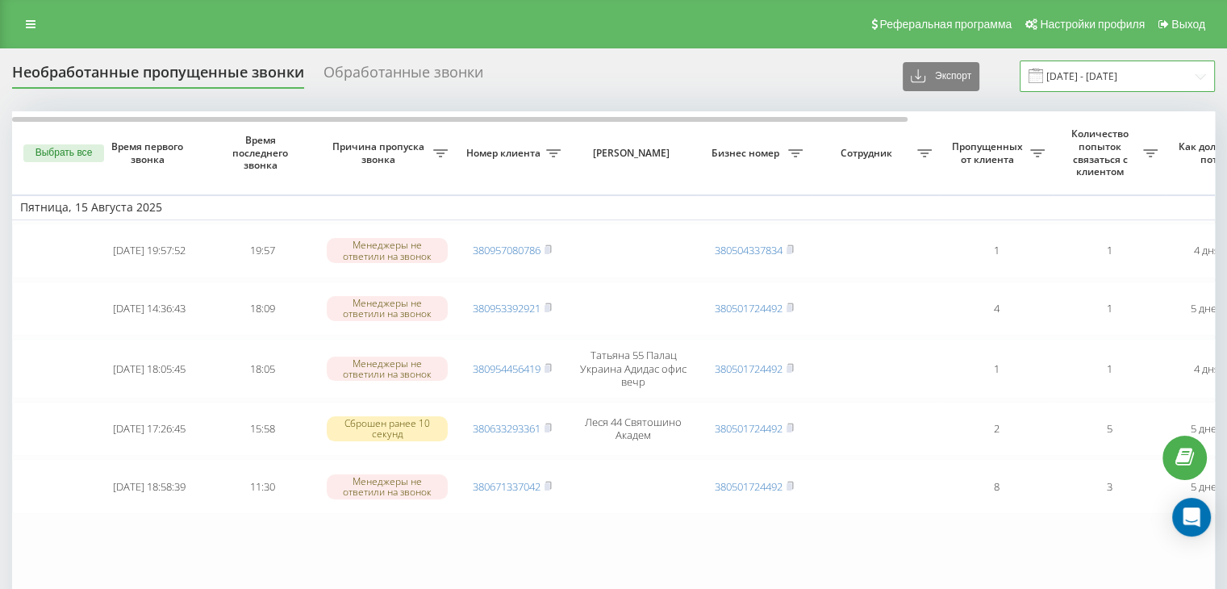
click at [1087, 85] on input "[DATE] - [DATE]" at bounding box center [1117, 75] width 195 height 31
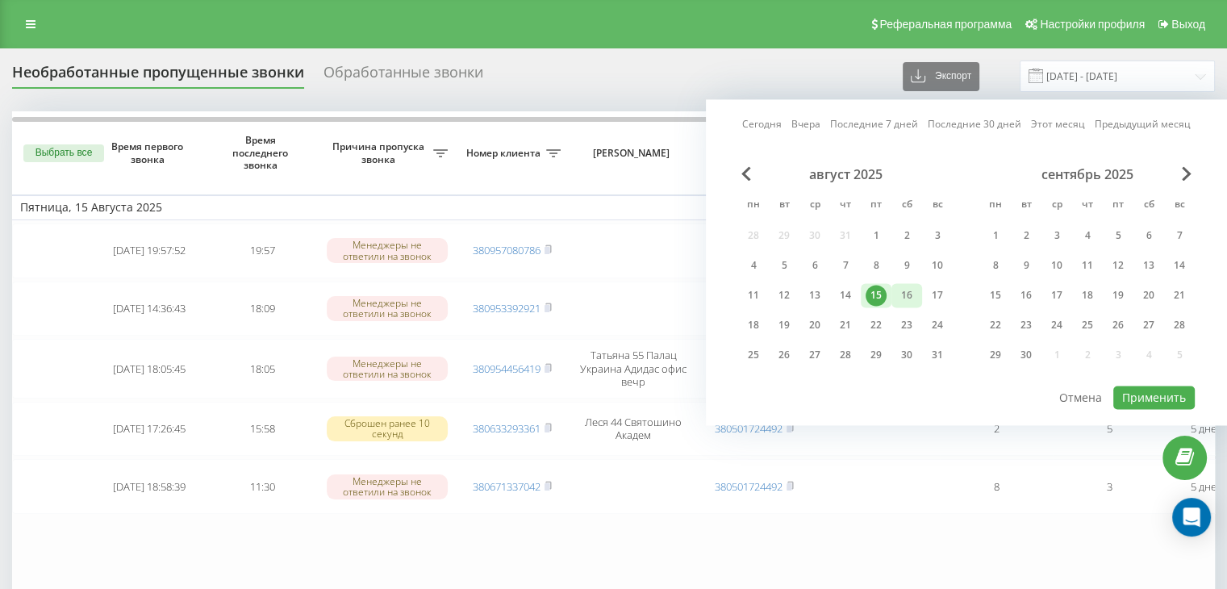
click at [895, 290] on div "16" at bounding box center [906, 295] width 31 height 24
click at [1155, 394] on button "Применить" at bounding box center [1153, 397] width 81 height 23
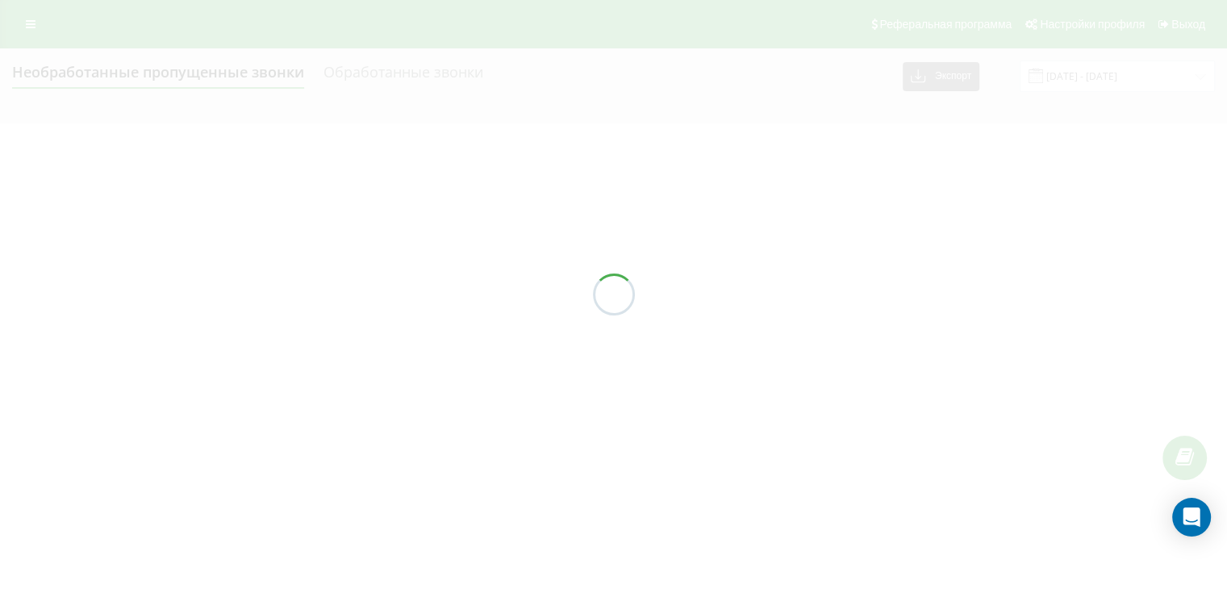
type input "[DATE] - [DATE]"
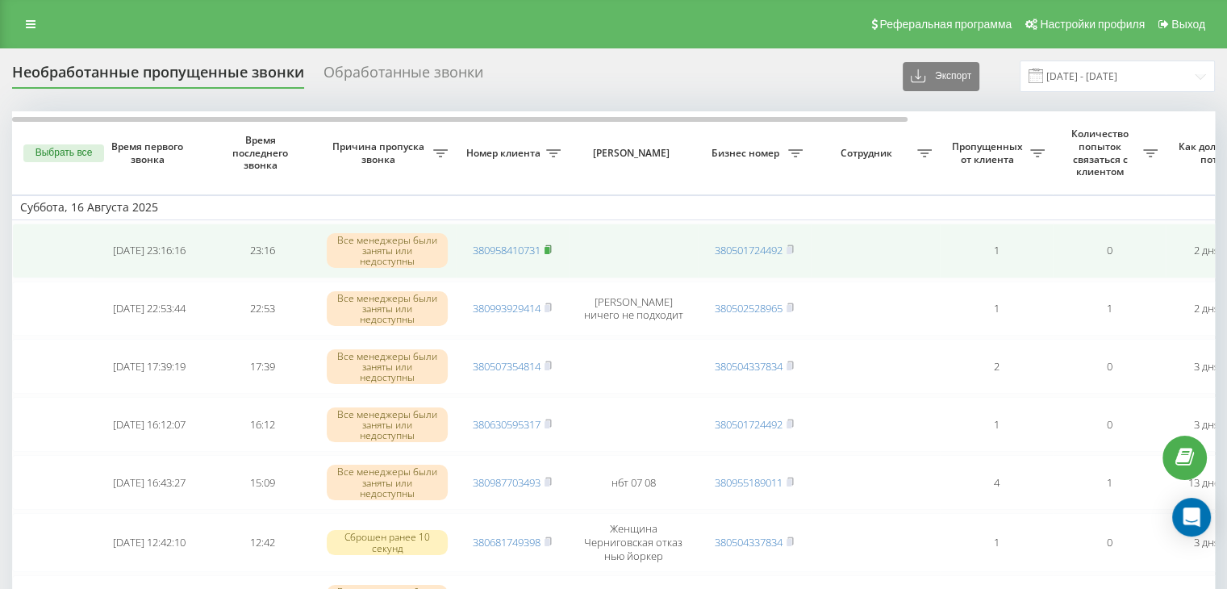
click at [549, 247] on rect at bounding box center [546, 250] width 5 height 7
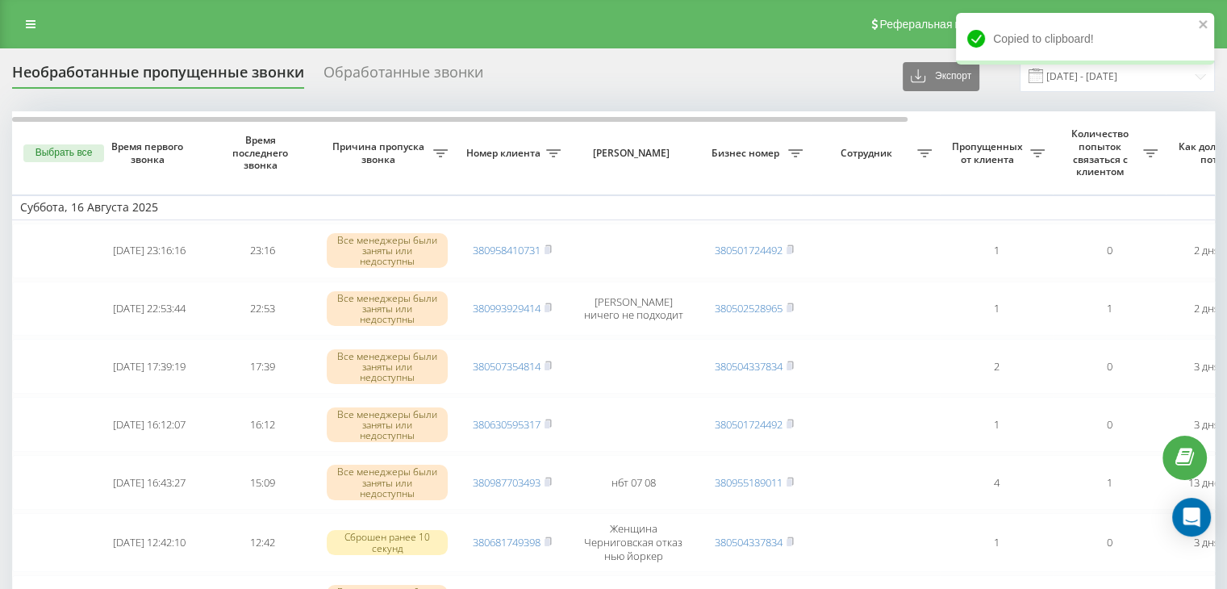
click at [728, 77] on div "Необработанные пропущенные звонки Обработанные звонки Экспорт .csv .xlsx [DATE]…" at bounding box center [613, 75] width 1203 height 31
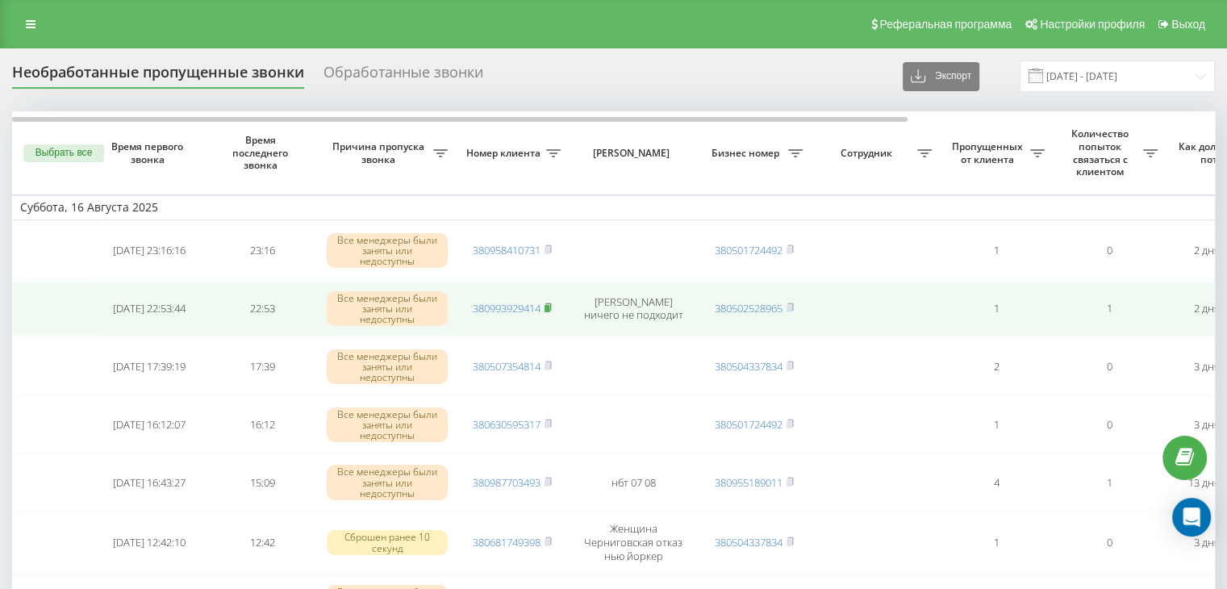
click at [547, 306] on rect at bounding box center [546, 308] width 5 height 7
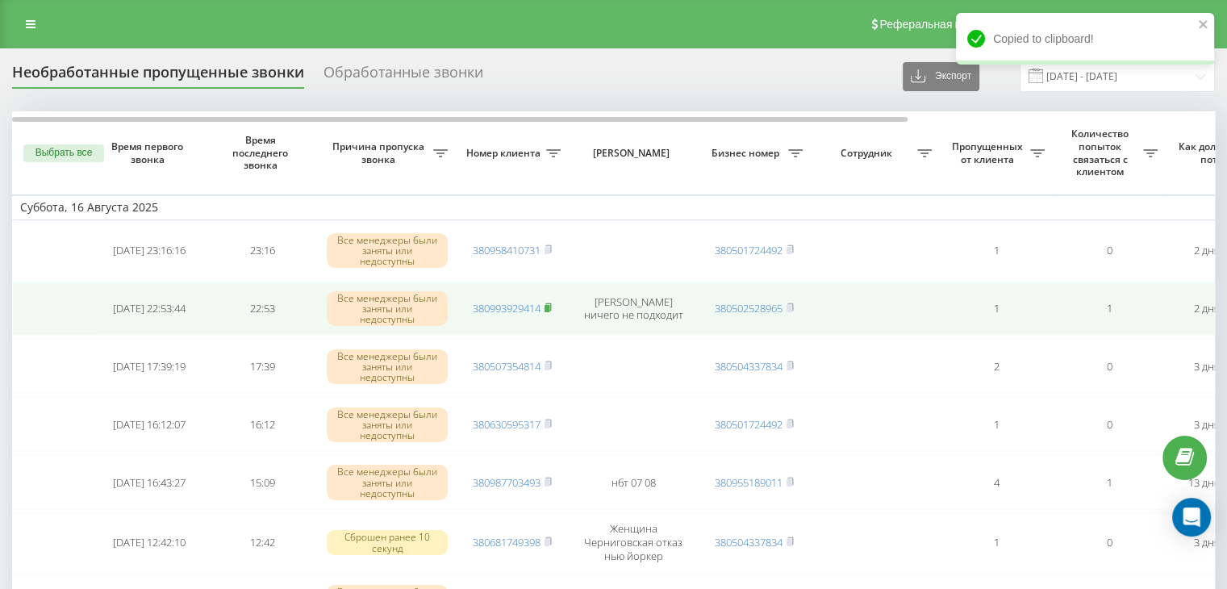
click at [547, 306] on rect at bounding box center [546, 308] width 5 height 7
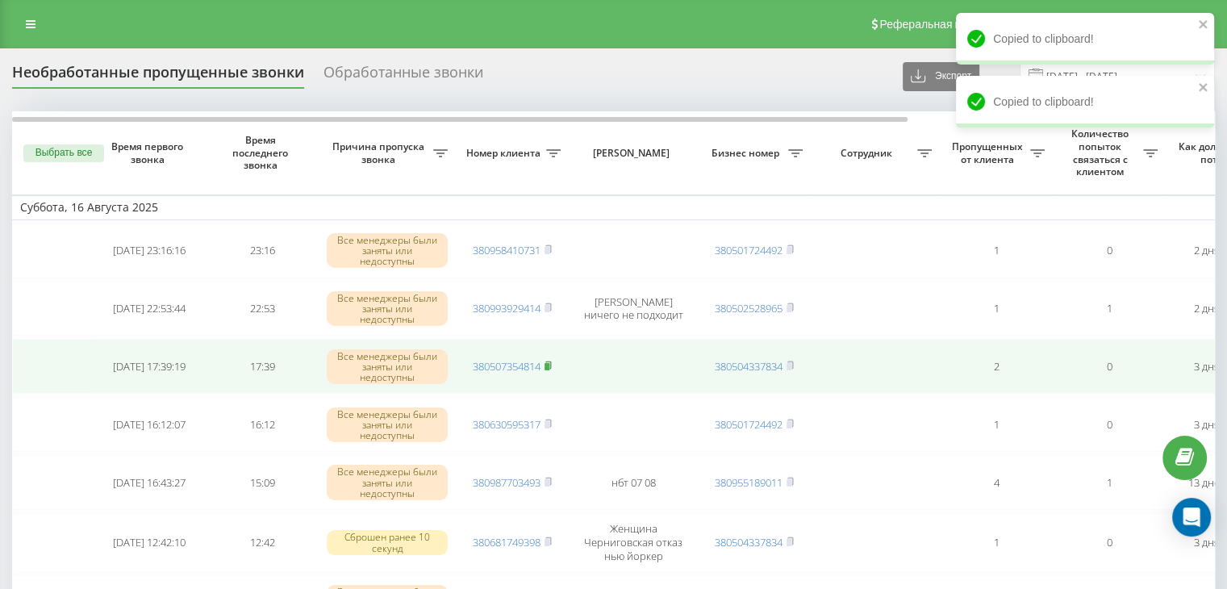
click at [549, 363] on rect at bounding box center [546, 366] width 5 height 7
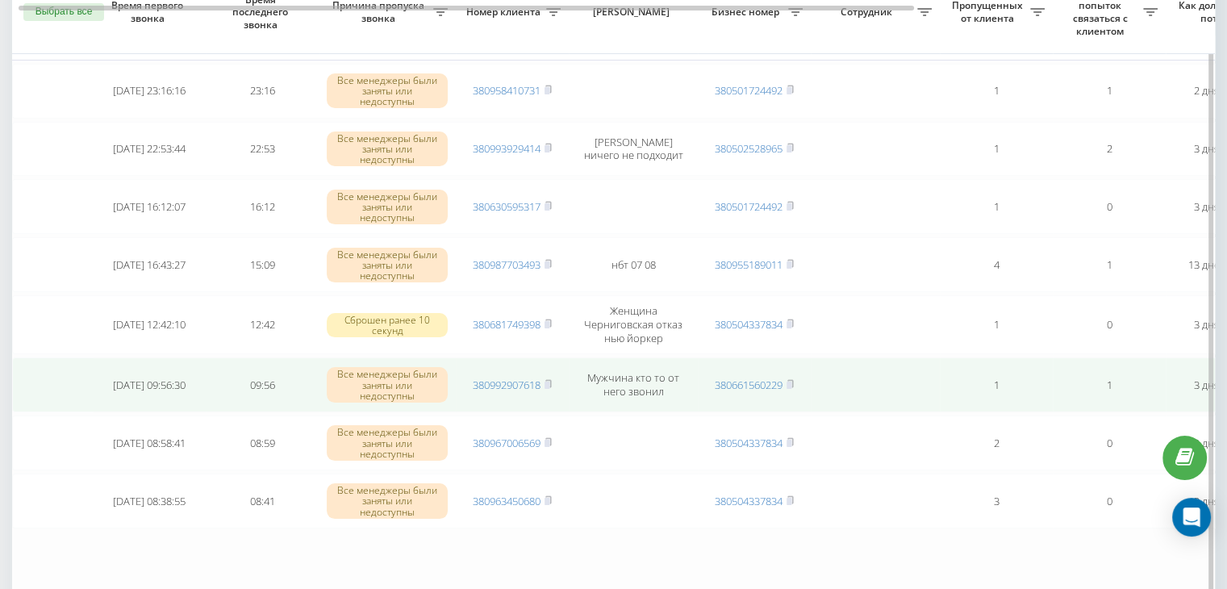
scroll to position [161, 0]
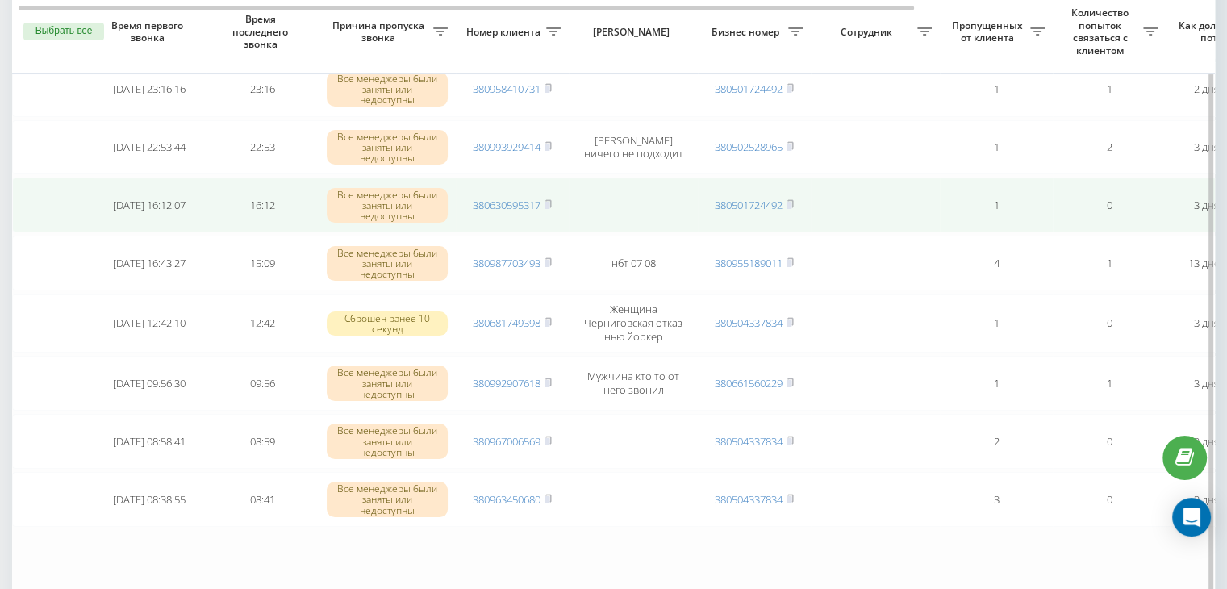
click at [552, 194] on td "380630595317" at bounding box center [512, 204] width 113 height 55
click at [551, 200] on icon at bounding box center [548, 203] width 6 height 7
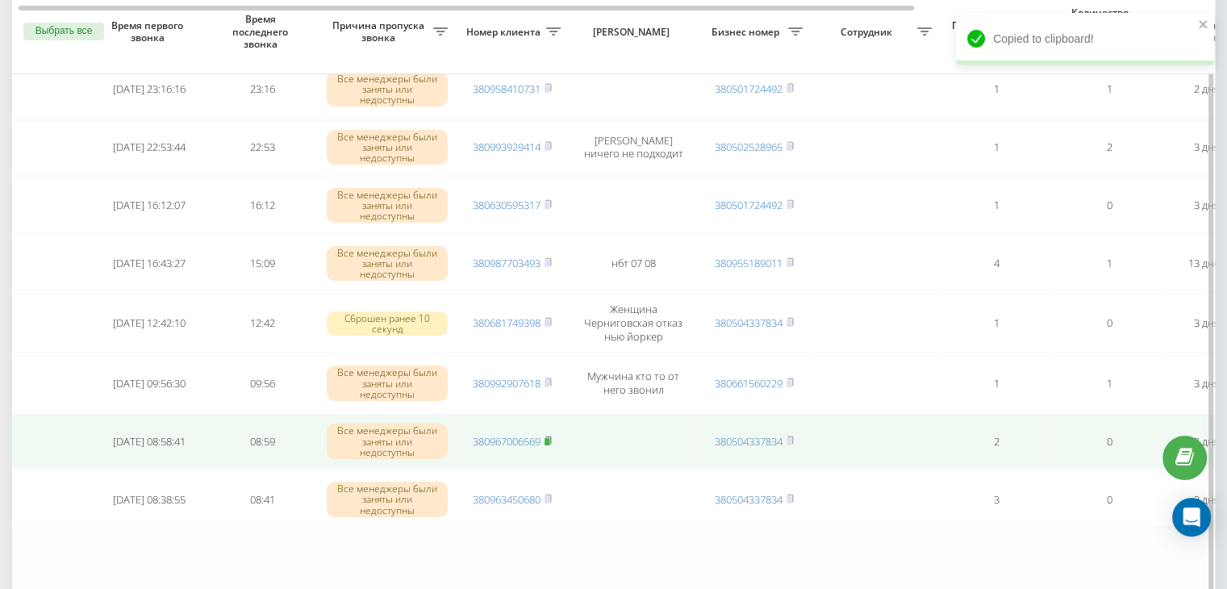
click at [548, 438] on rect at bounding box center [546, 441] width 5 height 7
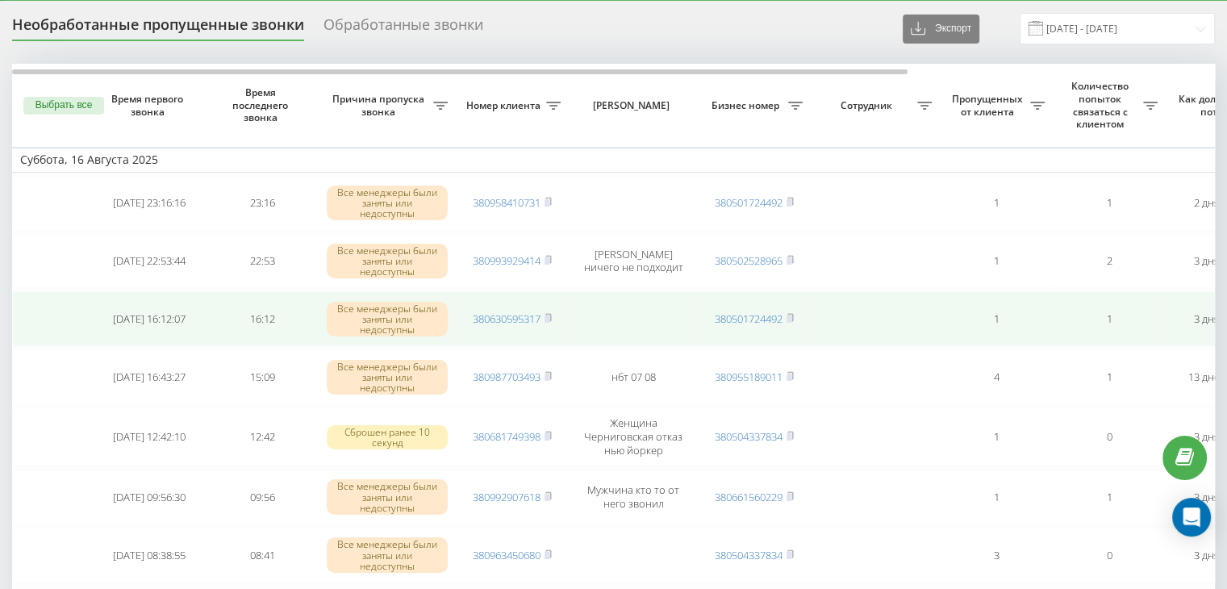
scroll to position [81, 0]
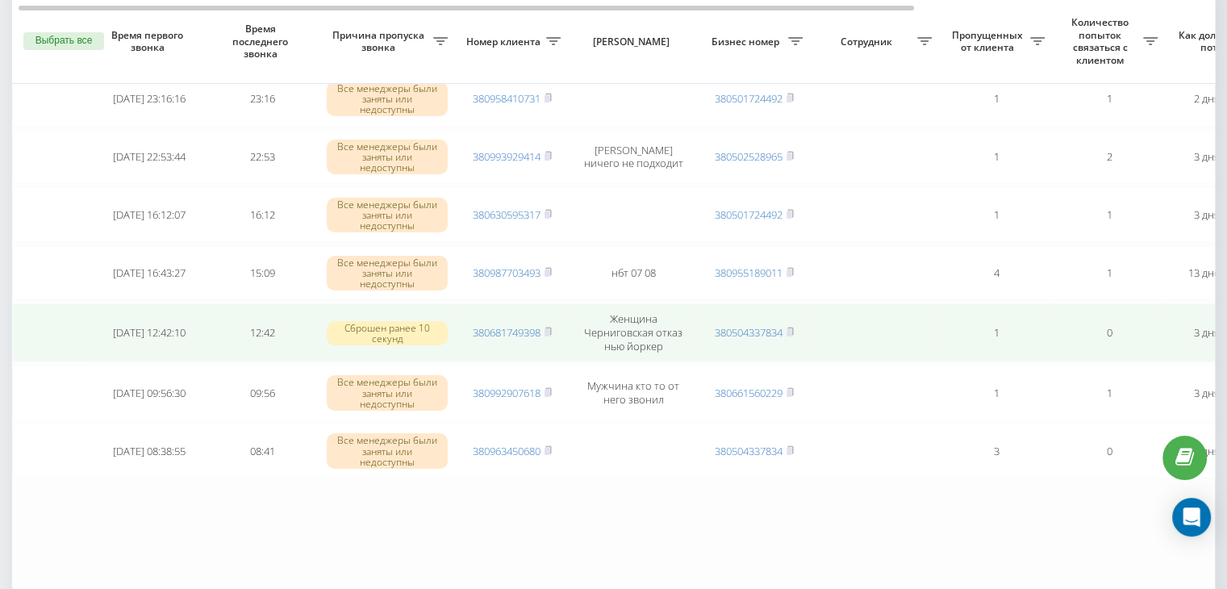
scroll to position [161, 0]
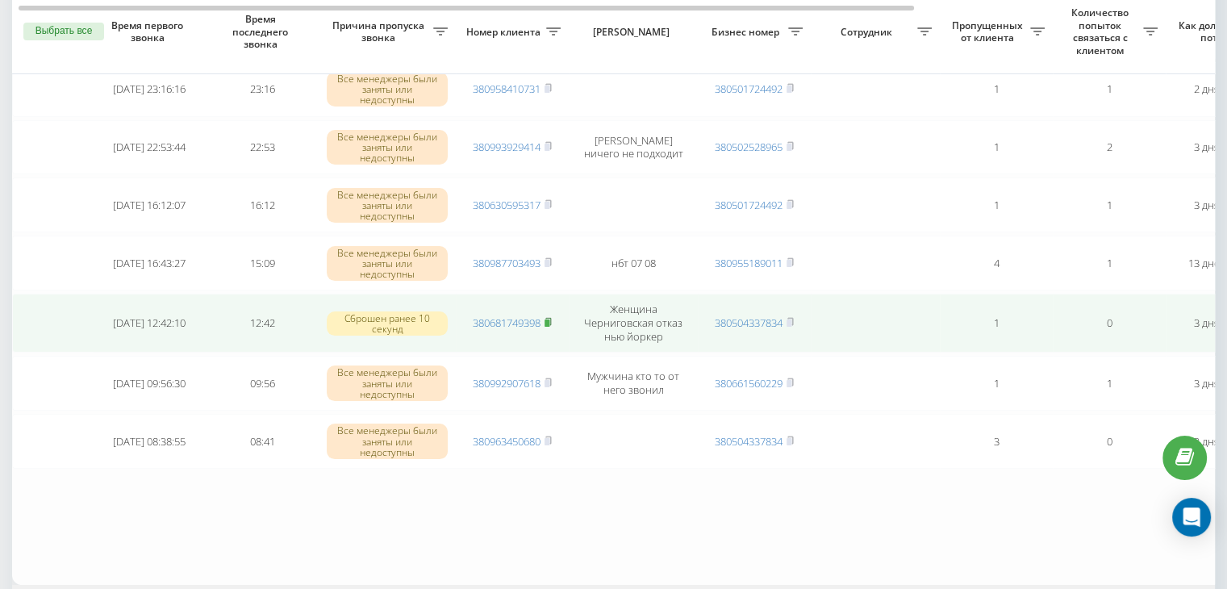
click at [549, 319] on rect at bounding box center [546, 322] width 5 height 7
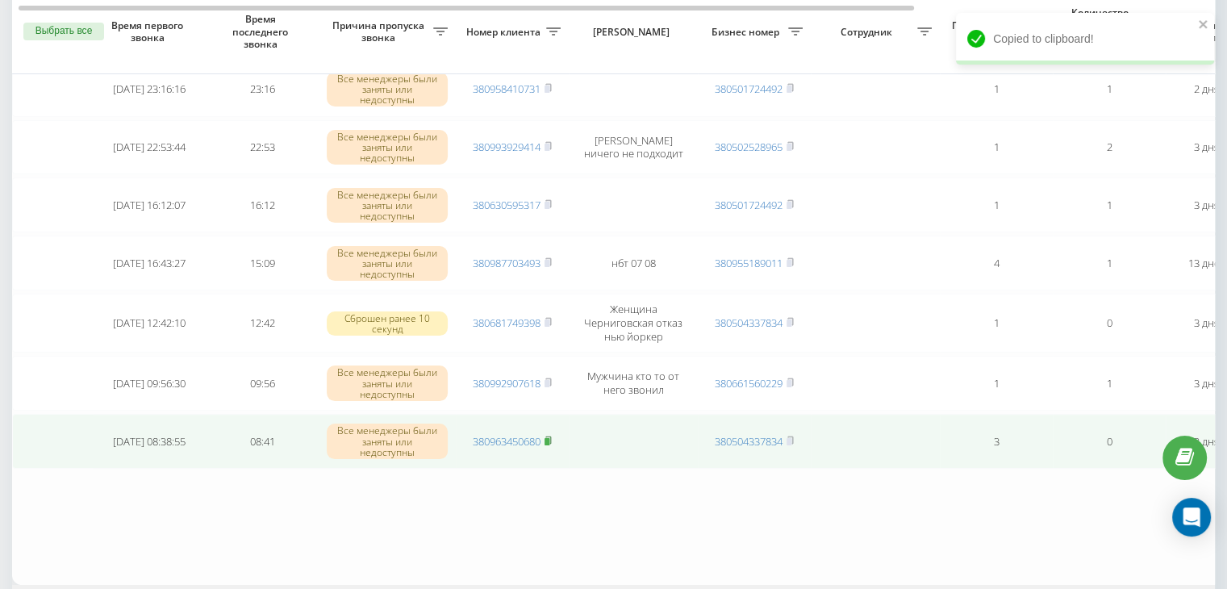
click at [552, 436] on icon at bounding box center [547, 441] width 7 height 10
